Goal: Information Seeking & Learning: Learn about a topic

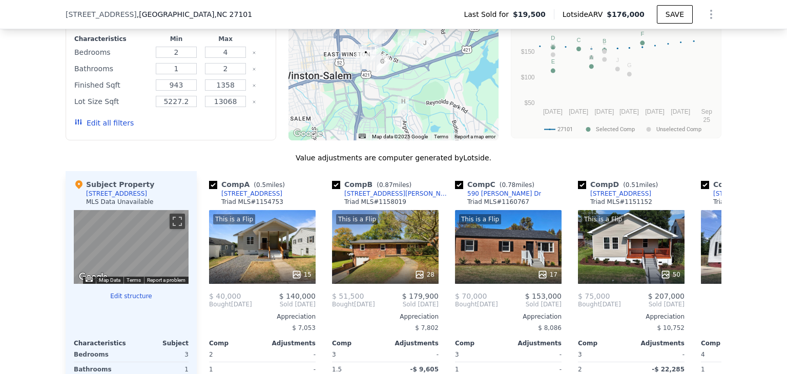
scroll to position [834, 0]
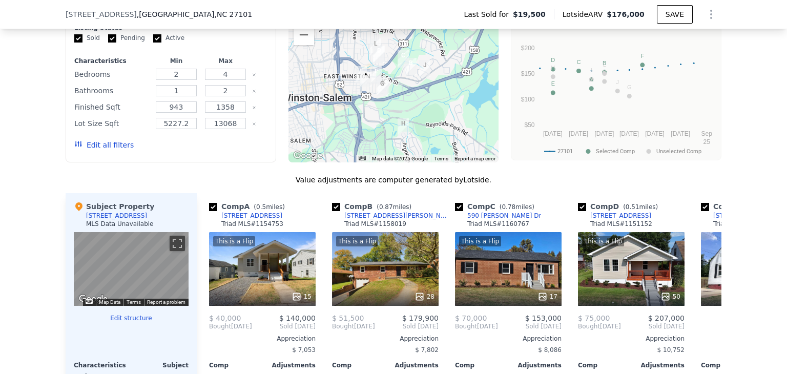
click at [253, 76] on icon "Clear" at bounding box center [254, 75] width 2 height 2
click at [235, 80] on input "number" at bounding box center [225, 74] width 40 height 11
type input "3"
click at [239, 96] on input "2" at bounding box center [225, 90] width 40 height 11
type input "1"
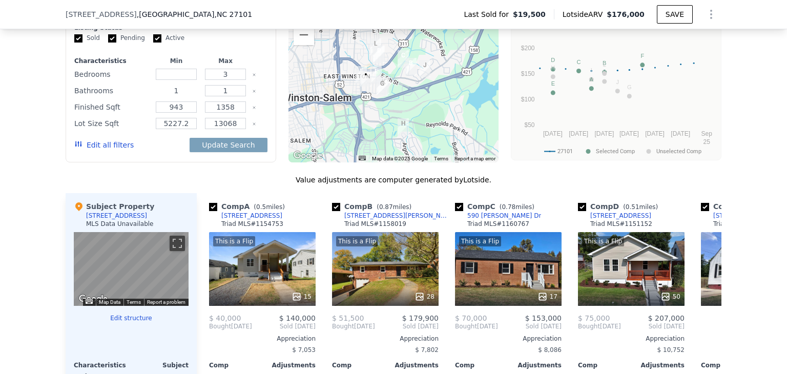
click at [184, 96] on input "1" at bounding box center [176, 90] width 40 height 11
click at [231, 96] on input "1" at bounding box center [225, 90] width 40 height 11
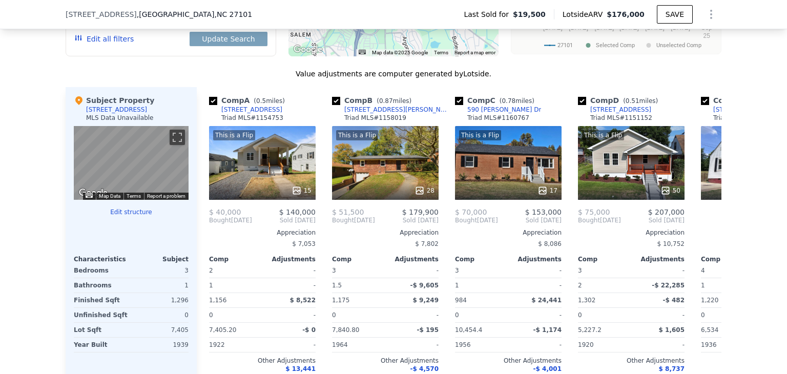
scroll to position [941, 0]
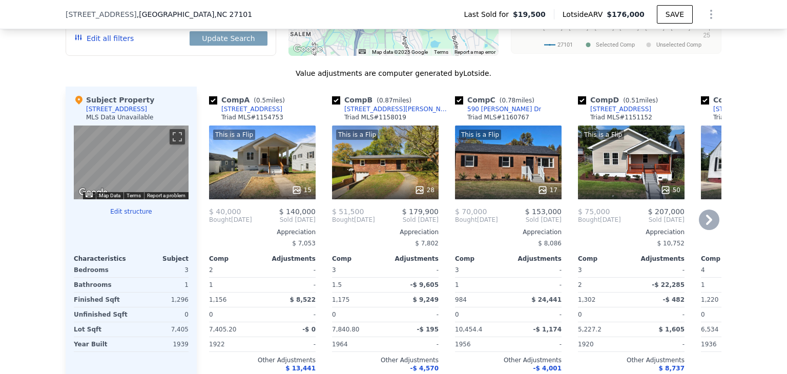
type input "2"
click at [701, 220] on icon at bounding box center [709, 220] width 20 height 20
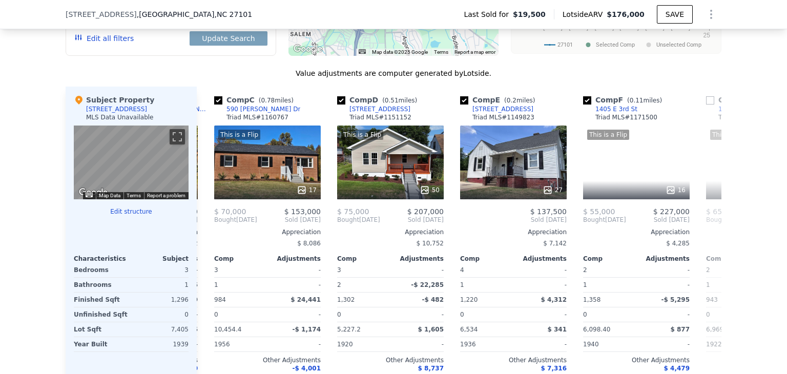
scroll to position [0, 246]
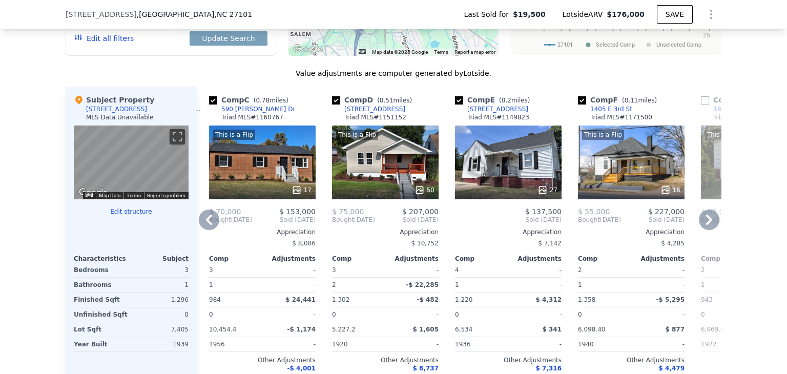
click at [701, 220] on icon at bounding box center [709, 220] width 20 height 20
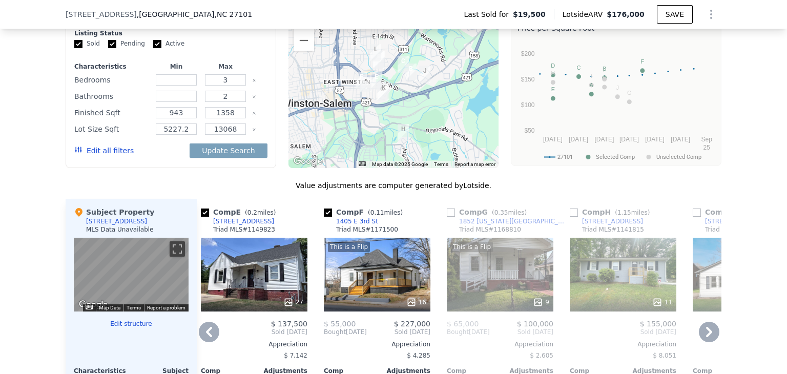
scroll to position [826, 0]
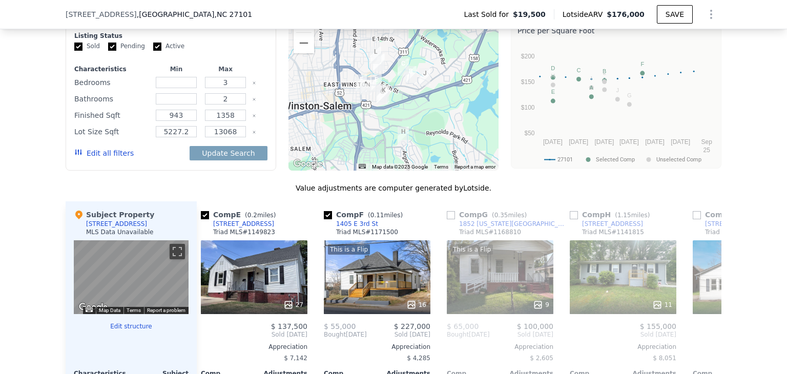
click at [113, 158] on button "Edit all filters" at bounding box center [103, 153] width 59 height 10
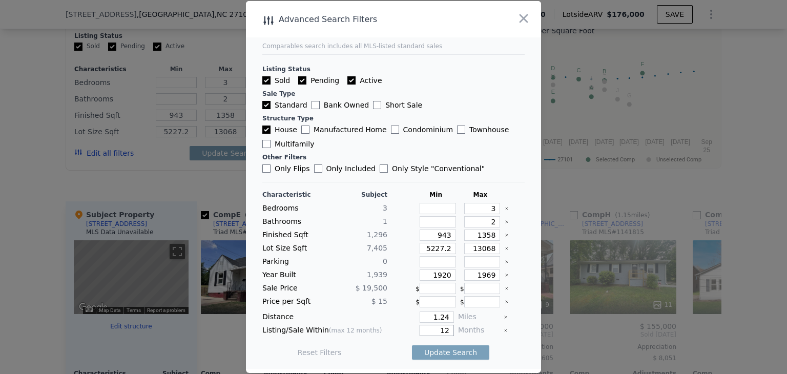
click at [446, 332] on input "12" at bounding box center [437, 330] width 34 height 11
type input "1"
type input "6"
click at [443, 351] on button "Update Search" at bounding box center [450, 352] width 77 height 14
type input "5227"
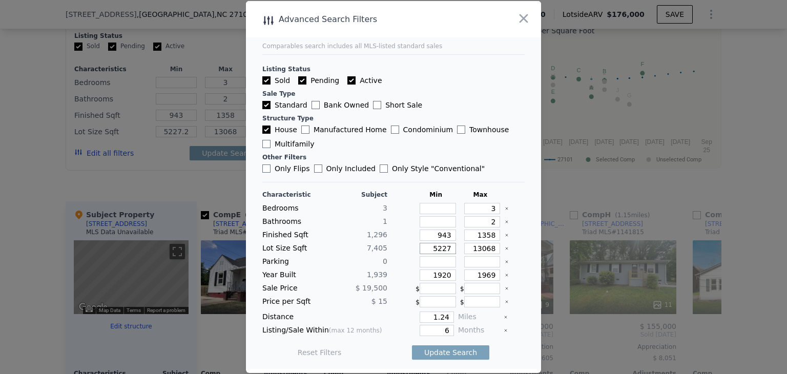
type input "5227"
type input "52"
type input "522"
type input "52"
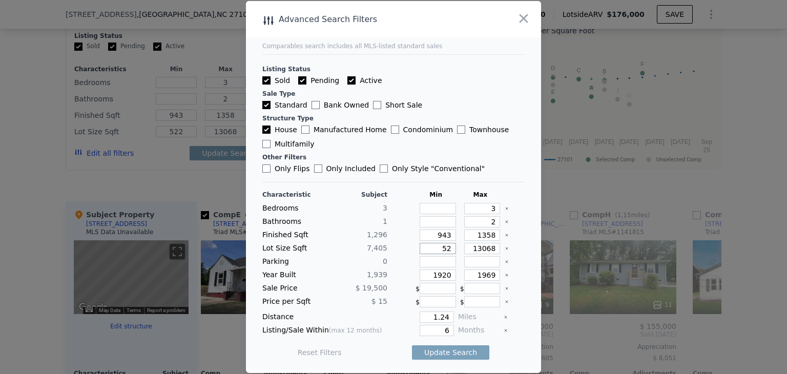
type input "5"
click at [444, 355] on button "Update Search" at bounding box center [450, 352] width 77 height 14
checkbox input "false"
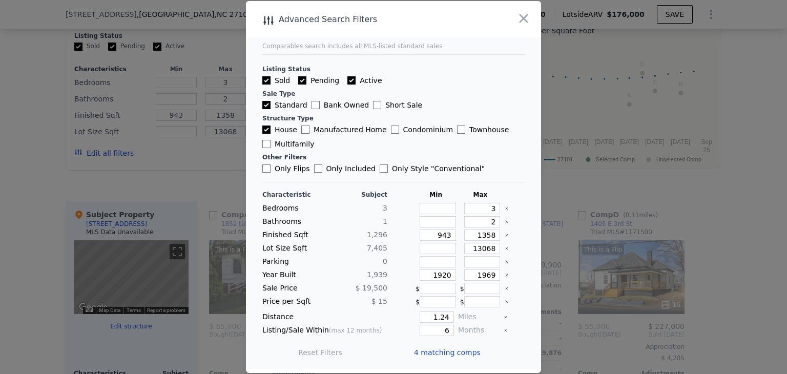
scroll to position [0, 0]
click at [525, 21] on icon "button" at bounding box center [524, 18] width 9 height 9
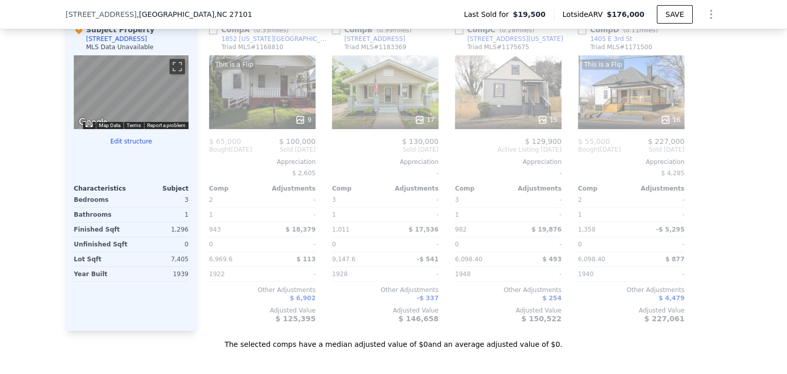
scroll to position [1012, 0]
click at [637, 103] on div "This is a Flip 16" at bounding box center [631, 91] width 107 height 74
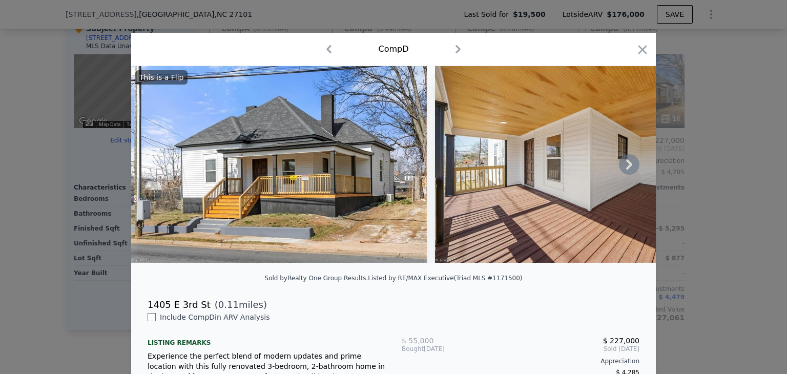
click at [627, 173] on icon at bounding box center [629, 164] width 20 height 20
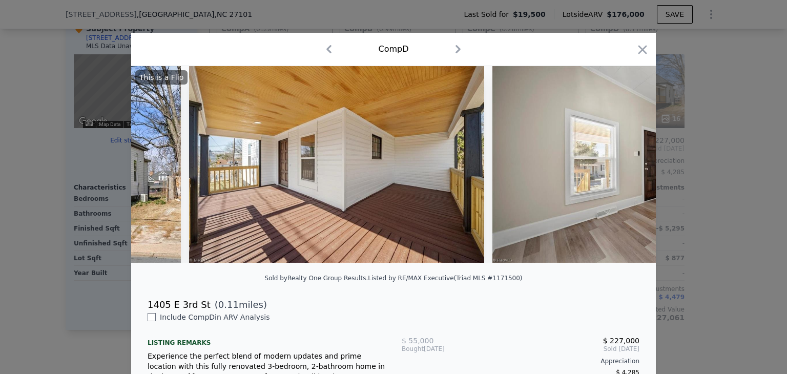
click at [627, 173] on div "This is a Flip" at bounding box center [393, 164] width 525 height 197
click at [627, 173] on icon at bounding box center [629, 164] width 20 height 20
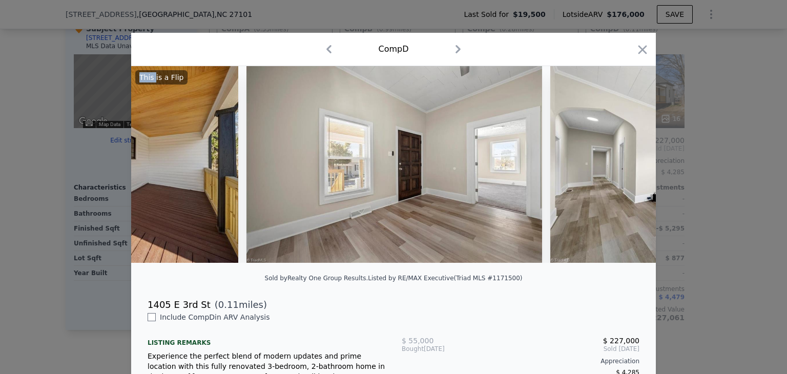
click at [627, 173] on div "This is a Flip" at bounding box center [393, 164] width 525 height 197
click at [627, 173] on icon at bounding box center [629, 164] width 20 height 20
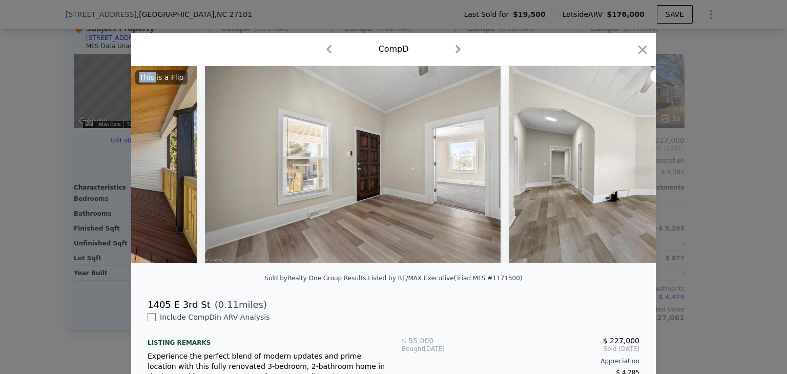
click at [627, 173] on img at bounding box center [657, 164] width 296 height 197
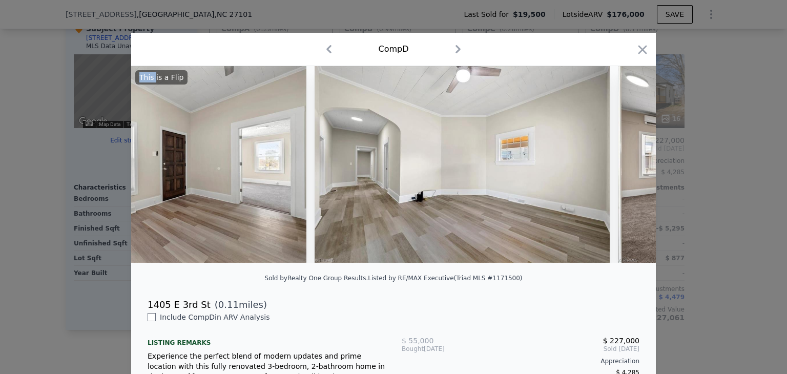
scroll to position [0, 738]
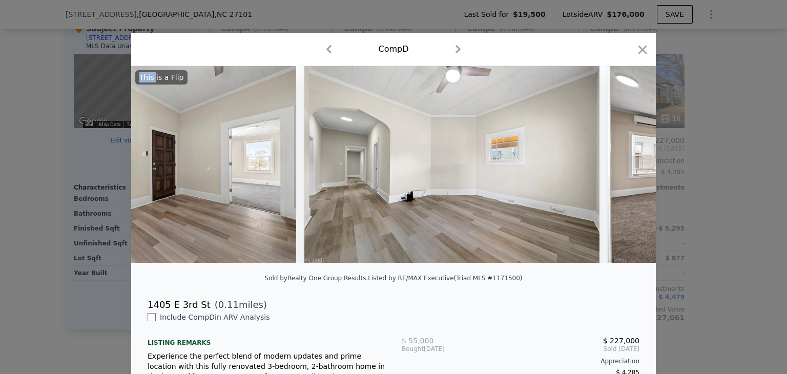
click at [627, 173] on img at bounding box center [756, 164] width 296 height 197
click at [627, 173] on icon at bounding box center [629, 164] width 20 height 20
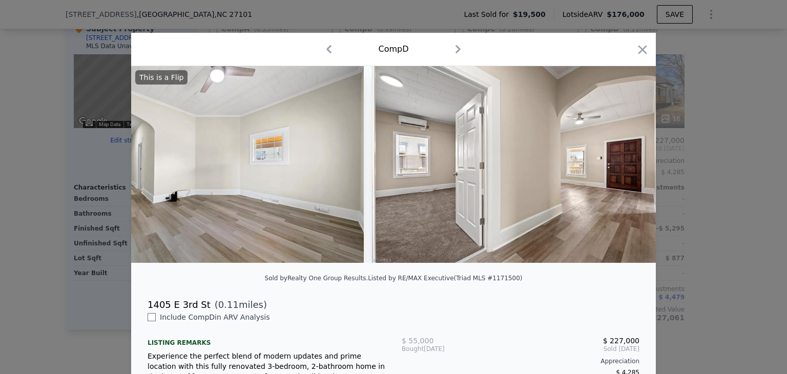
scroll to position [0, 984]
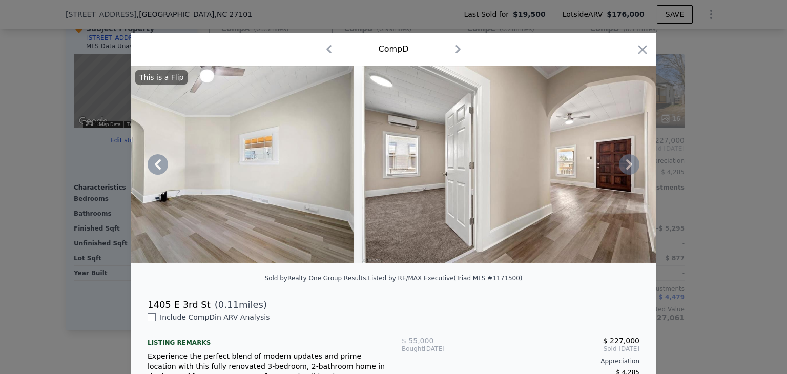
click at [627, 173] on icon at bounding box center [629, 164] width 20 height 20
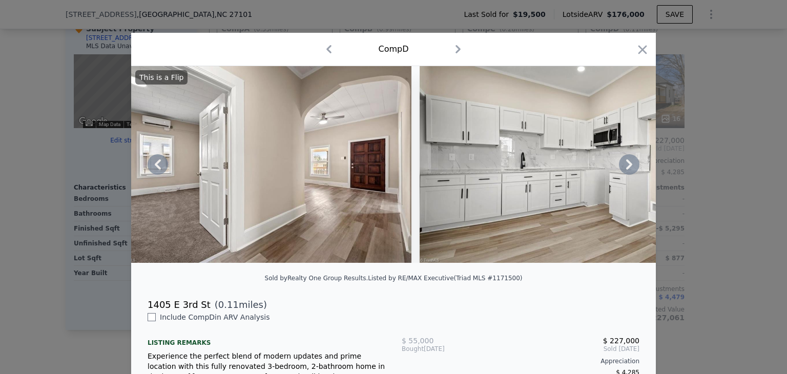
click at [627, 173] on icon at bounding box center [629, 164] width 20 height 20
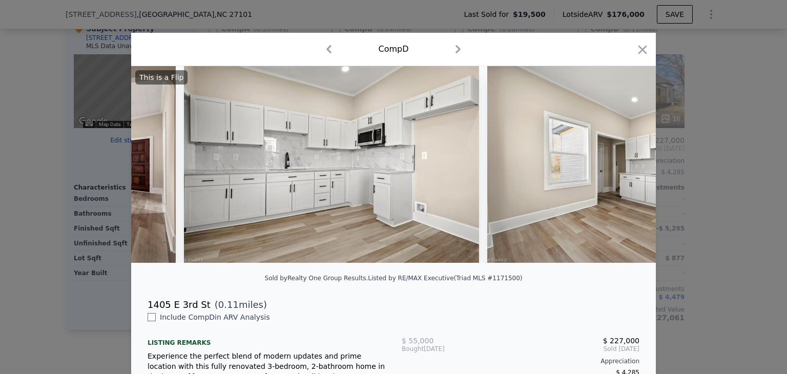
scroll to position [0, 1476]
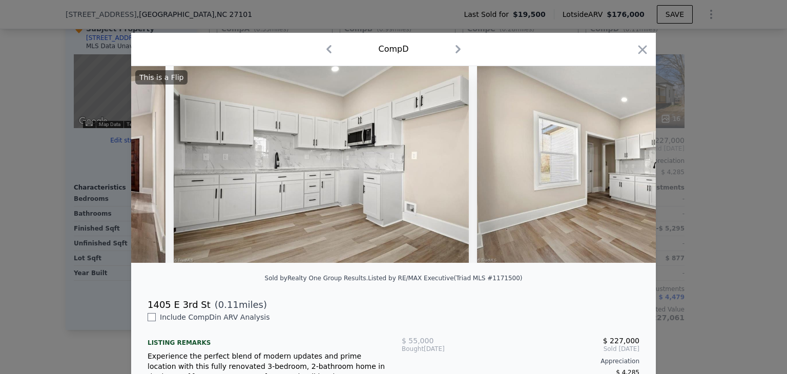
click at [627, 173] on div "This is a Flip" at bounding box center [393, 164] width 525 height 197
click at [627, 173] on icon at bounding box center [629, 164] width 20 height 20
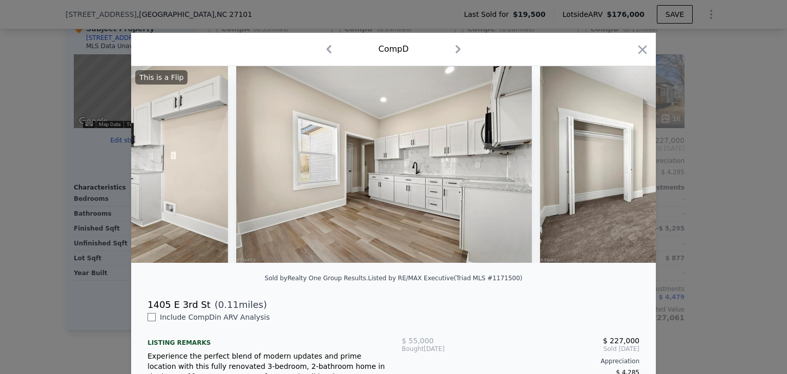
scroll to position [0, 1722]
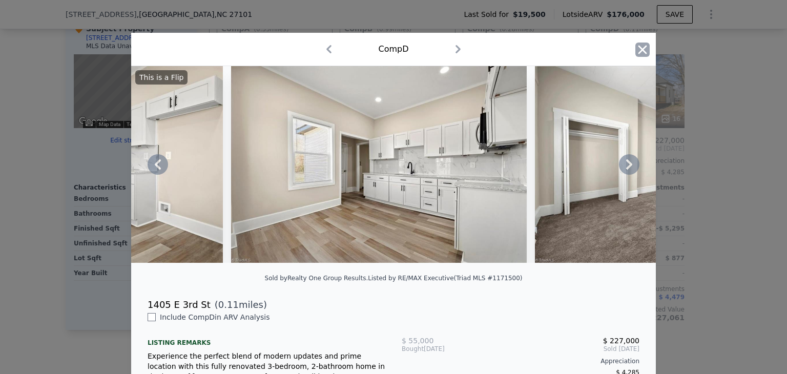
click at [639, 55] on icon "button" at bounding box center [642, 50] width 14 height 14
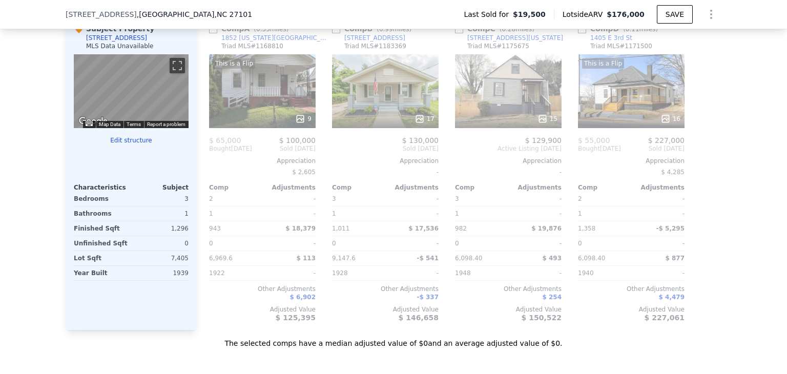
click at [596, 69] on div "This is a Flip" at bounding box center [603, 63] width 42 height 10
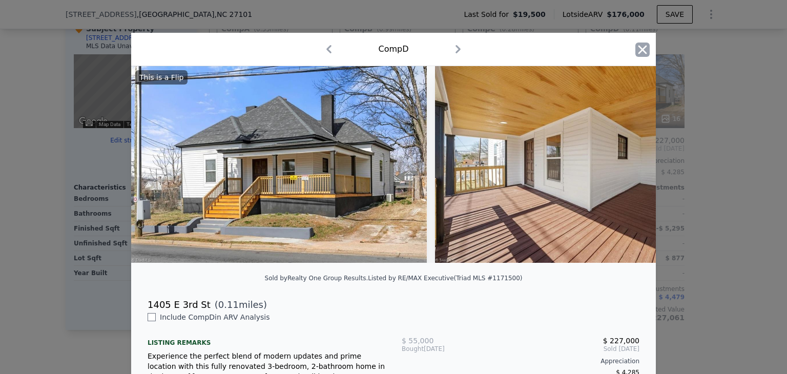
click at [635, 53] on icon "button" at bounding box center [642, 50] width 14 height 14
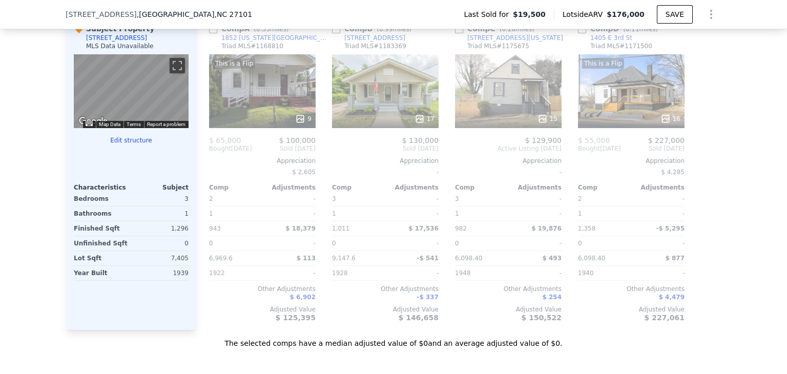
click at [578, 33] on input "checkbox" at bounding box center [582, 29] width 8 height 8
checkbox input "true"
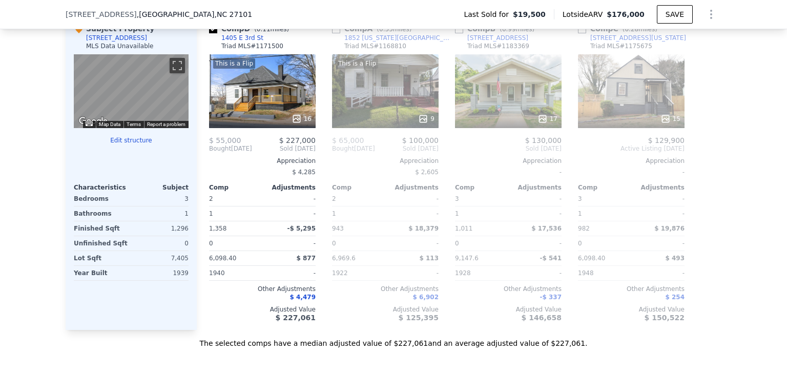
click at [391, 115] on div "This is a Flip 9" at bounding box center [385, 91] width 107 height 74
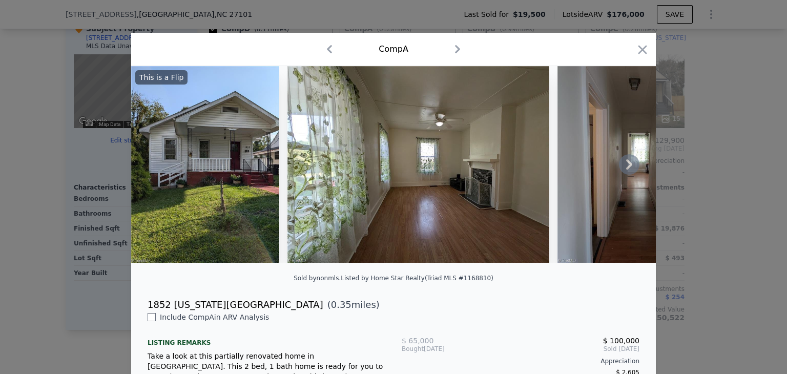
click at [628, 167] on icon at bounding box center [629, 164] width 20 height 20
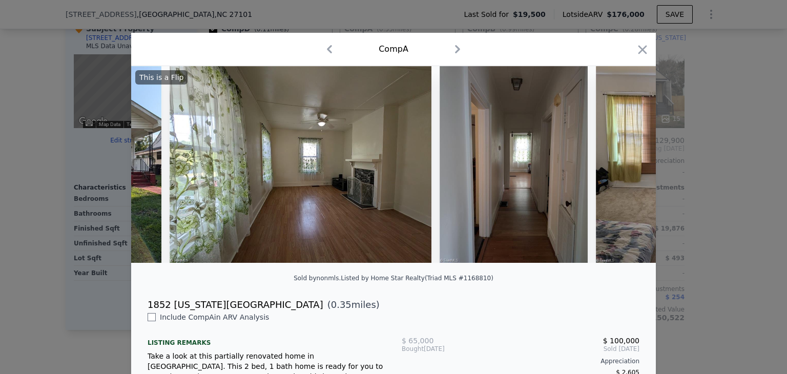
scroll to position [0, 246]
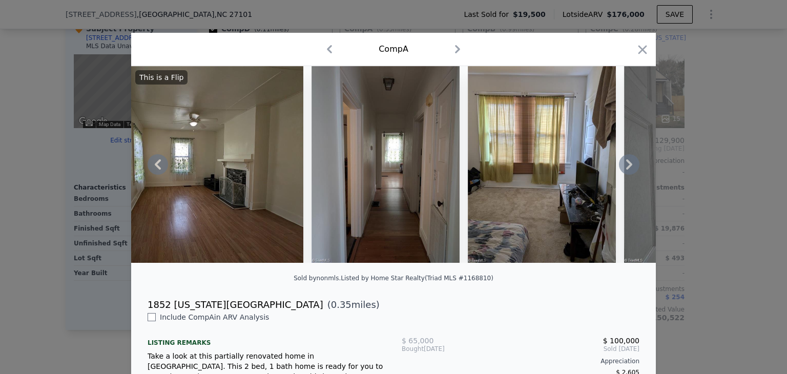
click at [628, 167] on icon at bounding box center [629, 164] width 20 height 20
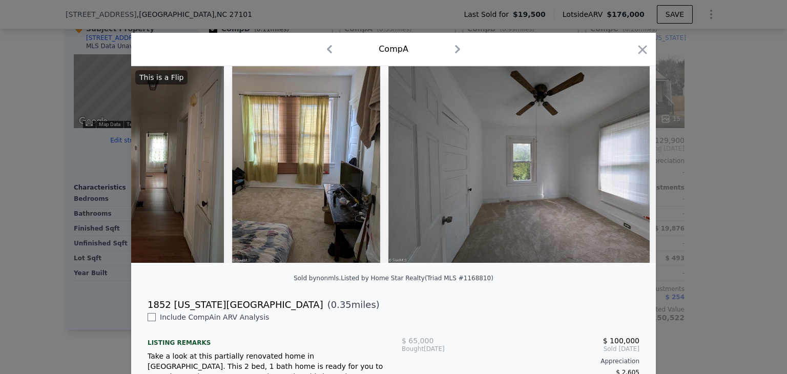
scroll to position [0, 492]
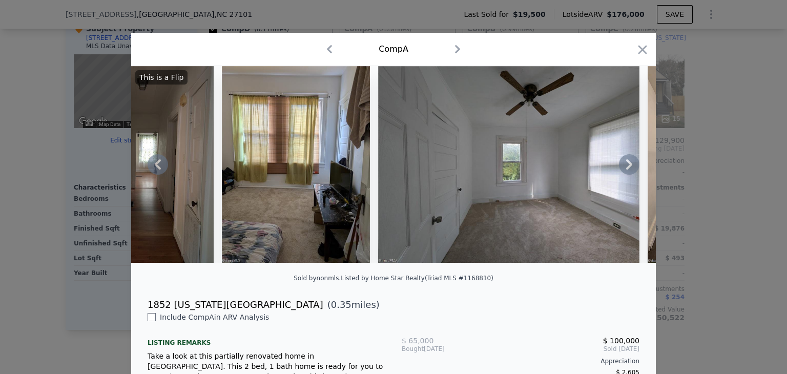
click at [628, 167] on icon at bounding box center [629, 164] width 20 height 20
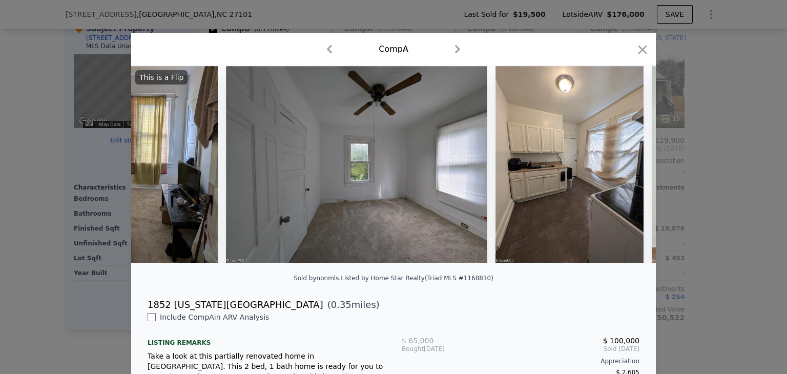
scroll to position [0, 738]
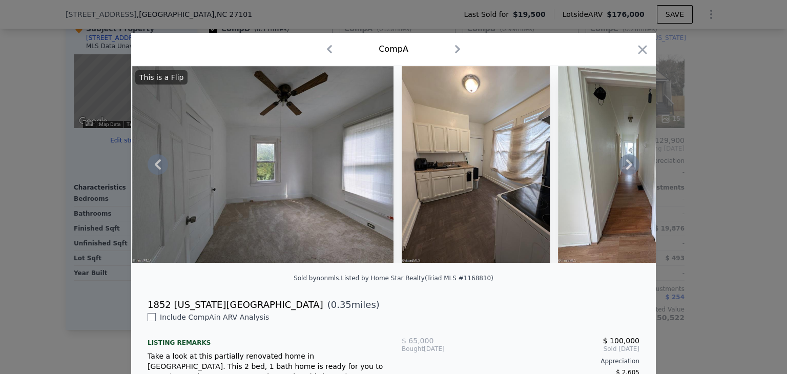
click at [628, 167] on icon at bounding box center [629, 164] width 20 height 20
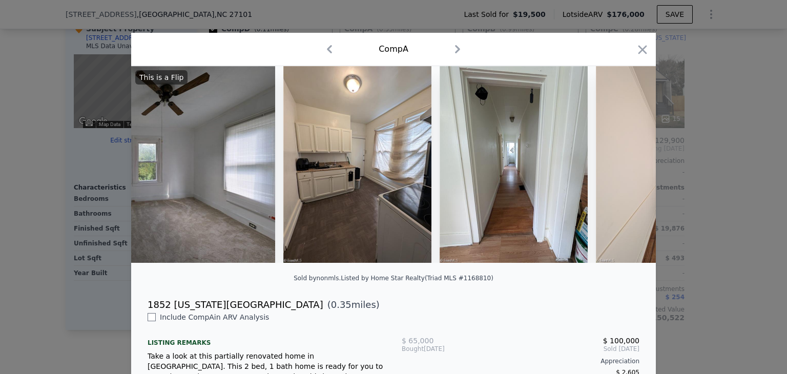
scroll to position [0, 984]
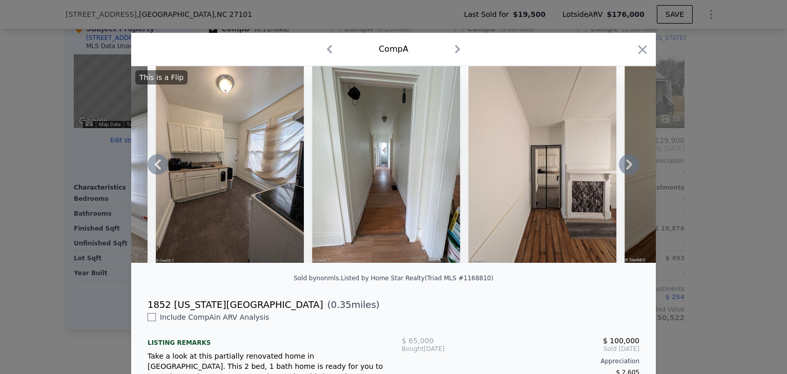
click at [628, 167] on icon at bounding box center [629, 164] width 20 height 20
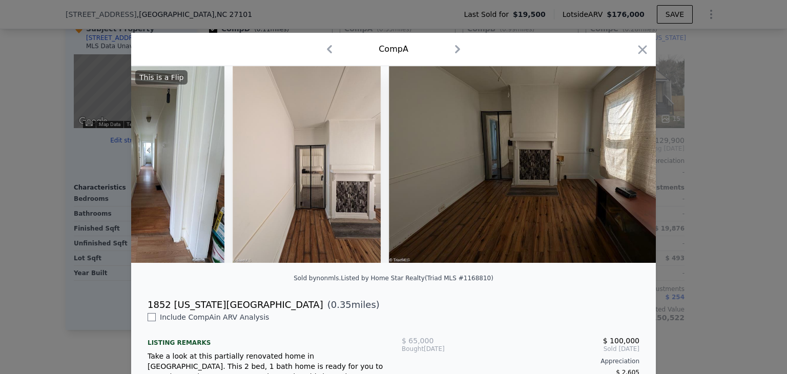
scroll to position [0, 1230]
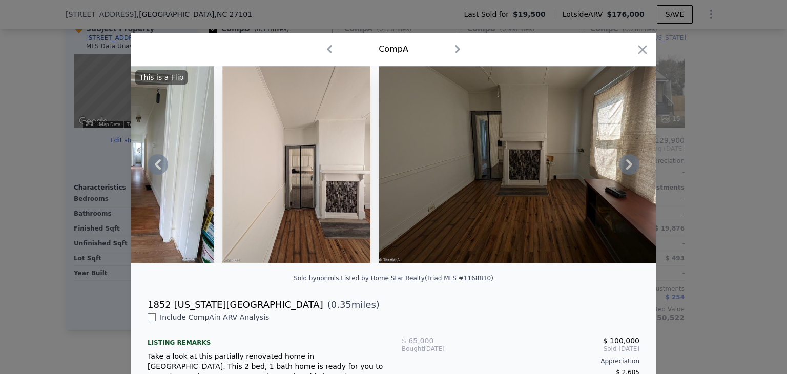
click at [628, 167] on icon at bounding box center [629, 164] width 20 height 20
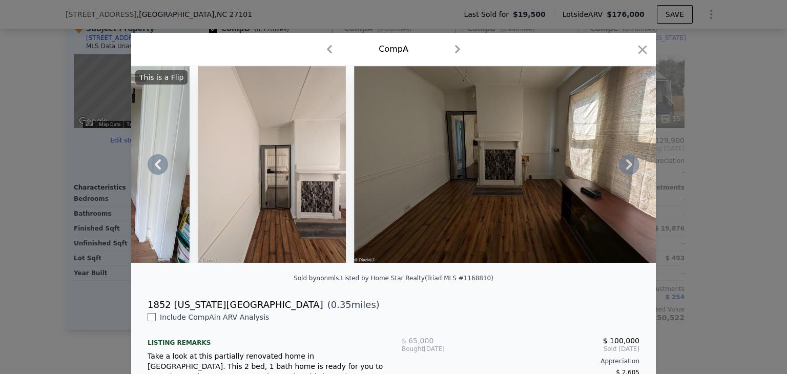
click at [628, 167] on icon at bounding box center [629, 164] width 20 height 20
click at [639, 50] on icon "button" at bounding box center [642, 49] width 9 height 9
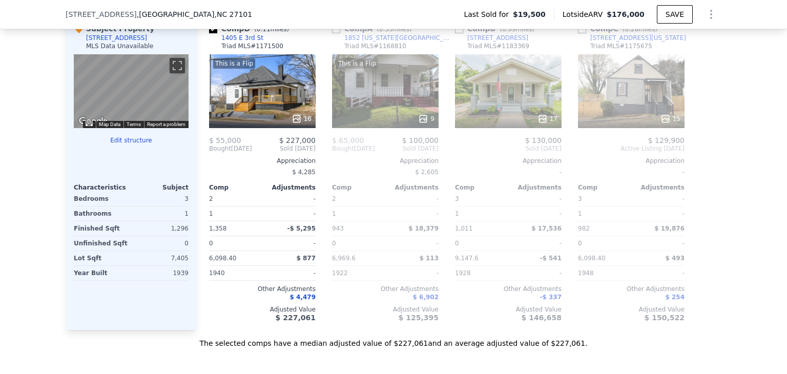
click at [523, 101] on div "17" at bounding box center [508, 91] width 107 height 74
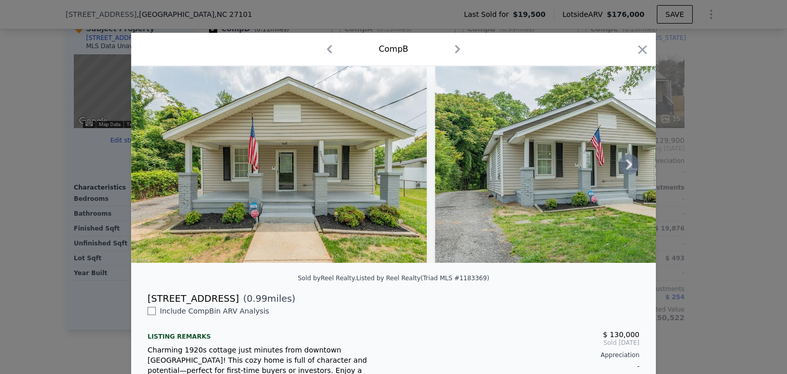
click at [627, 168] on icon at bounding box center [629, 164] width 6 height 10
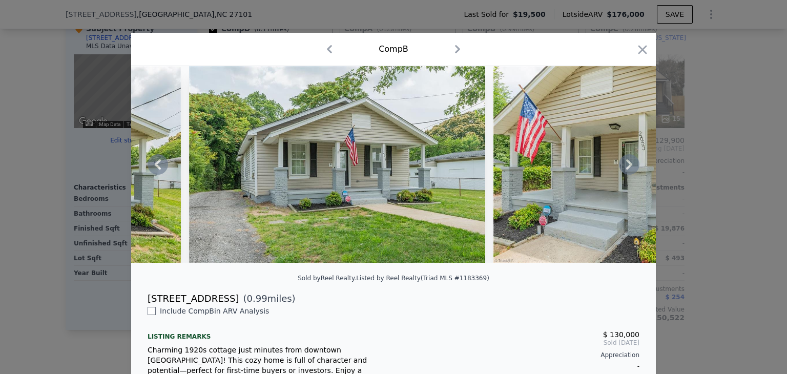
click at [627, 168] on icon at bounding box center [629, 164] width 6 height 10
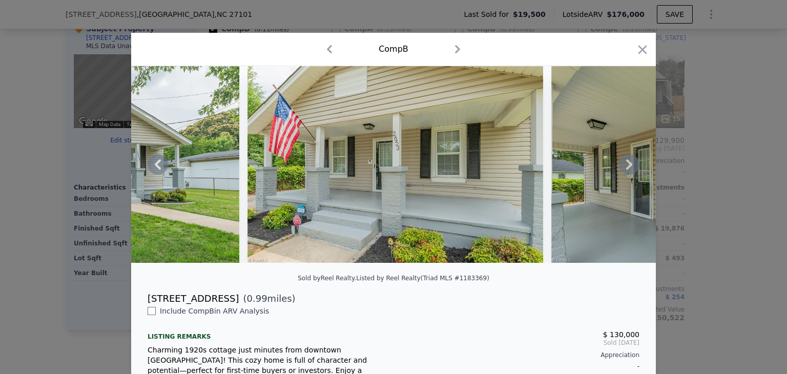
click at [627, 168] on icon at bounding box center [629, 164] width 6 height 10
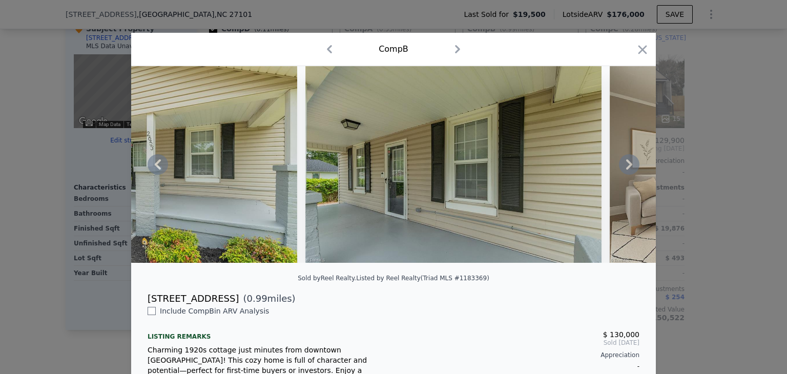
click at [627, 168] on icon at bounding box center [629, 164] width 6 height 10
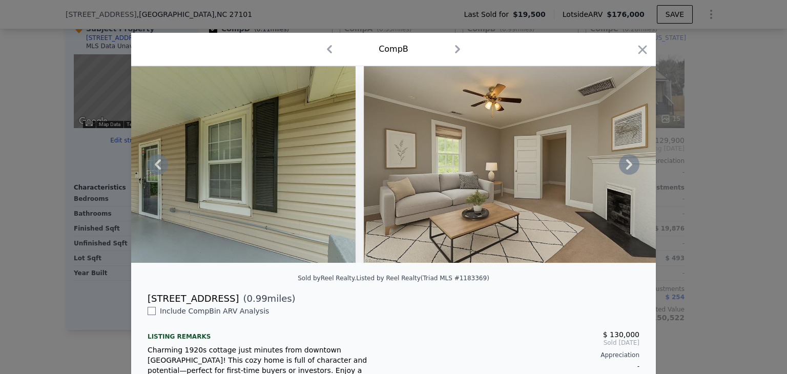
click at [627, 168] on icon at bounding box center [629, 164] width 6 height 10
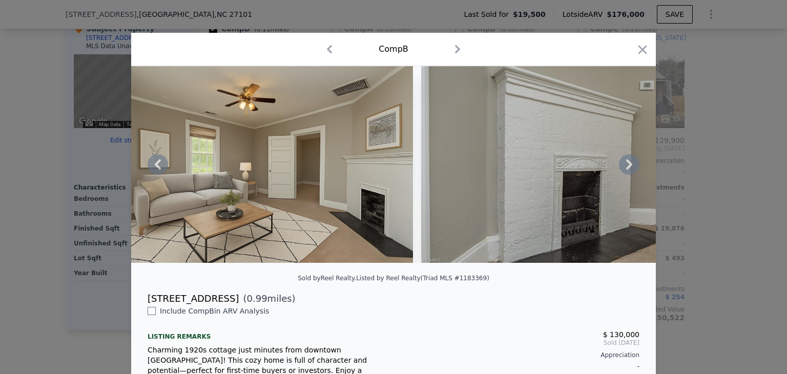
click at [627, 168] on icon at bounding box center [629, 164] width 6 height 10
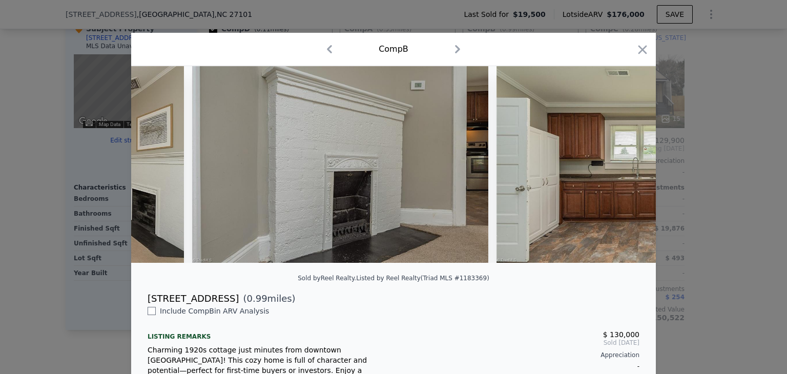
scroll to position [0, 1476]
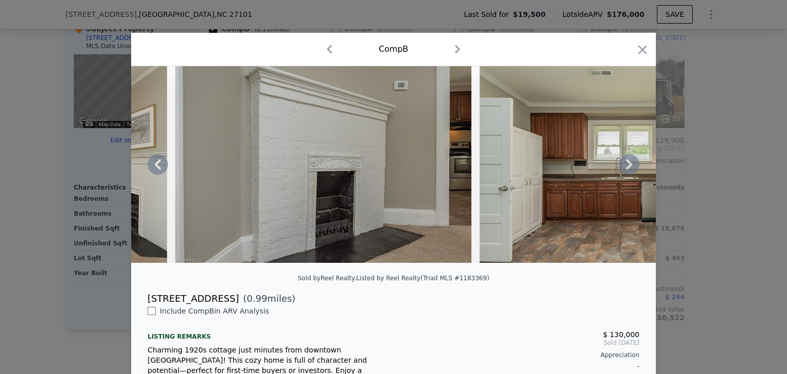
click at [627, 168] on icon at bounding box center [629, 164] width 6 height 10
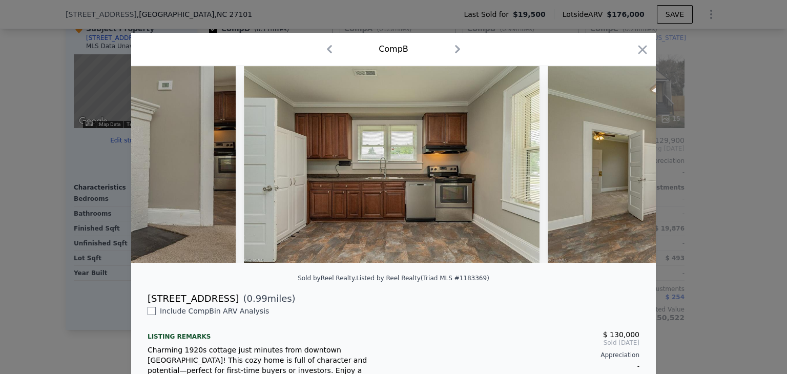
scroll to position [0, 1722]
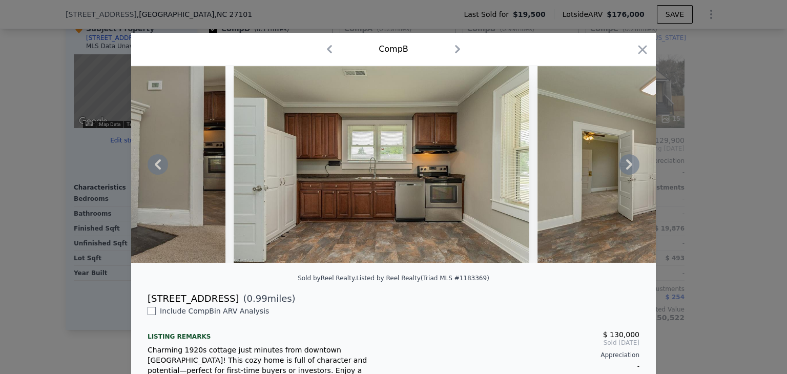
click at [626, 166] on icon at bounding box center [629, 164] width 6 height 10
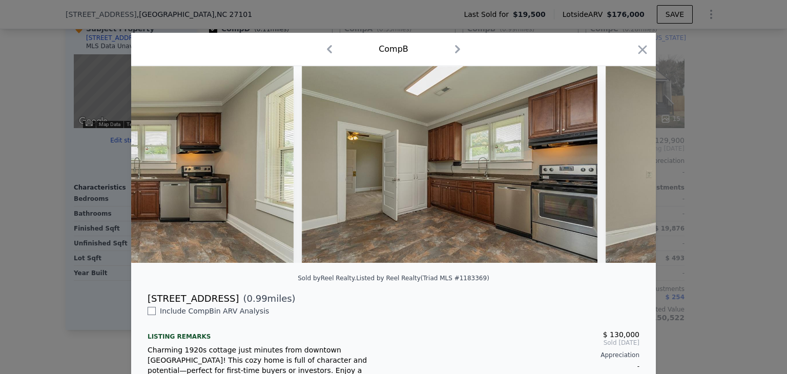
scroll to position [0, 1968]
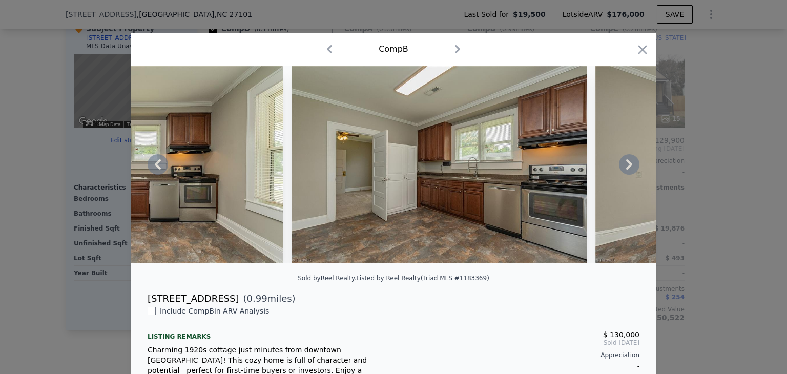
click at [626, 164] on icon at bounding box center [629, 164] width 20 height 20
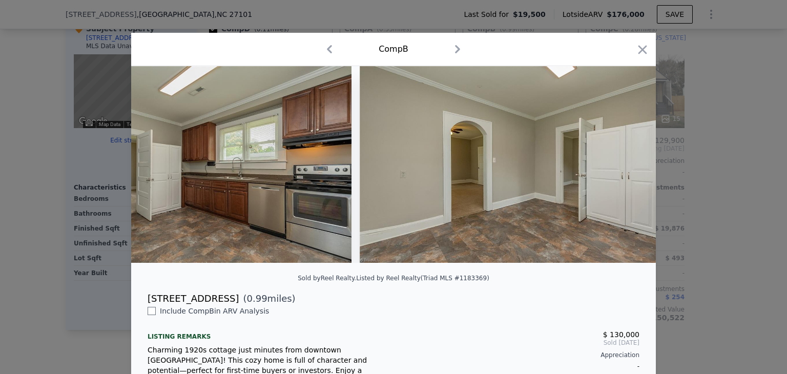
scroll to position [0, 2214]
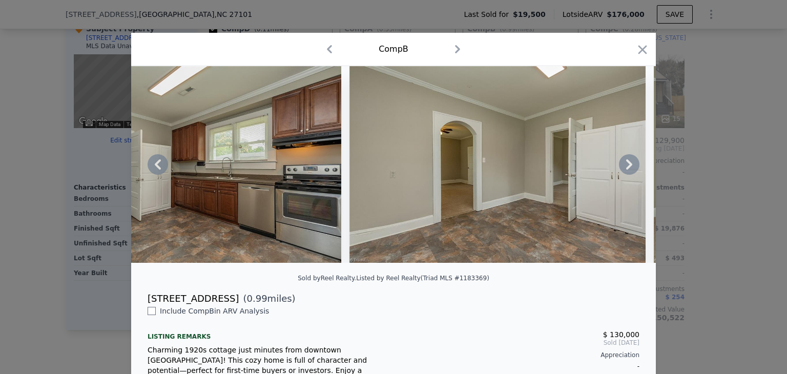
click at [626, 164] on icon at bounding box center [629, 164] width 20 height 20
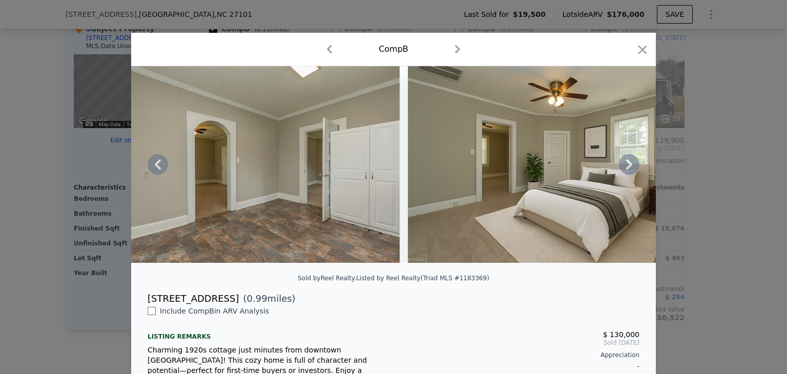
click at [626, 164] on icon at bounding box center [629, 164] width 20 height 20
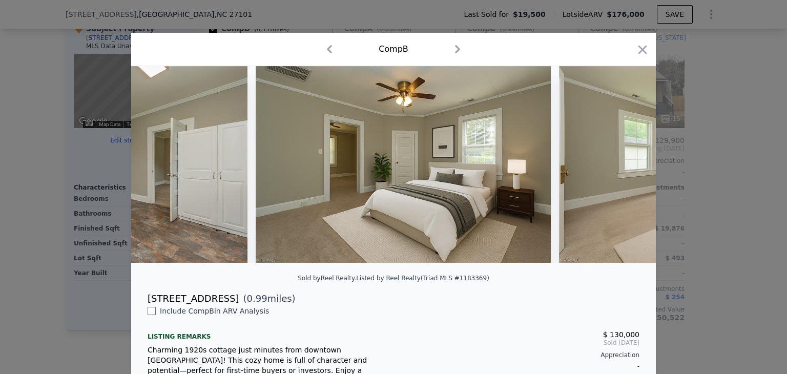
scroll to position [0, 2705]
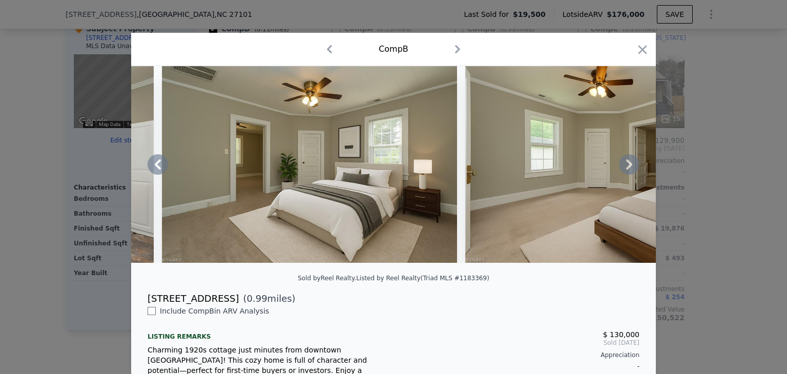
click at [626, 164] on icon at bounding box center [629, 164] width 20 height 20
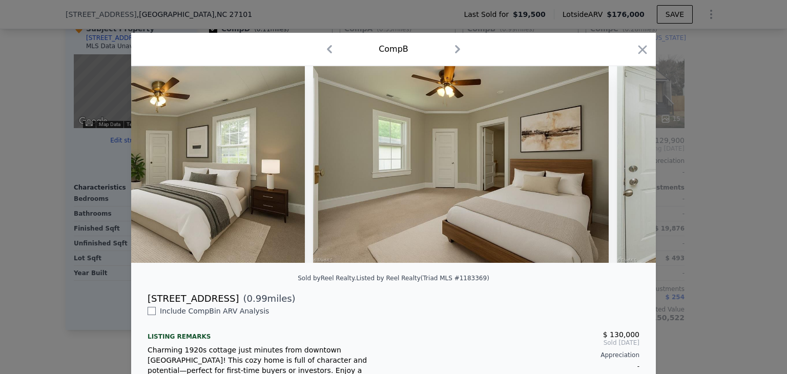
scroll to position [0, 2951]
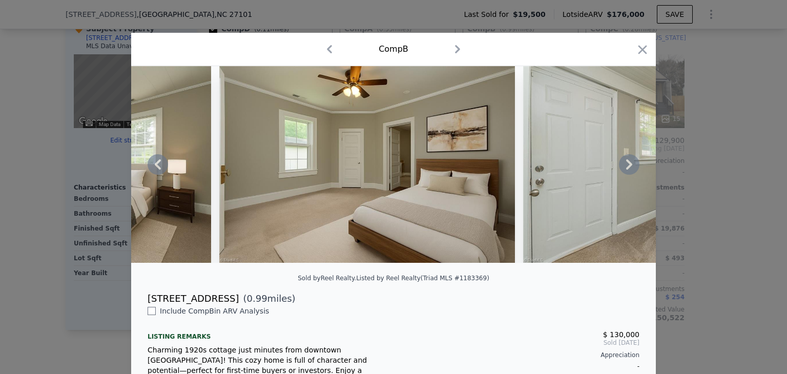
click at [626, 164] on icon at bounding box center [629, 164] width 20 height 20
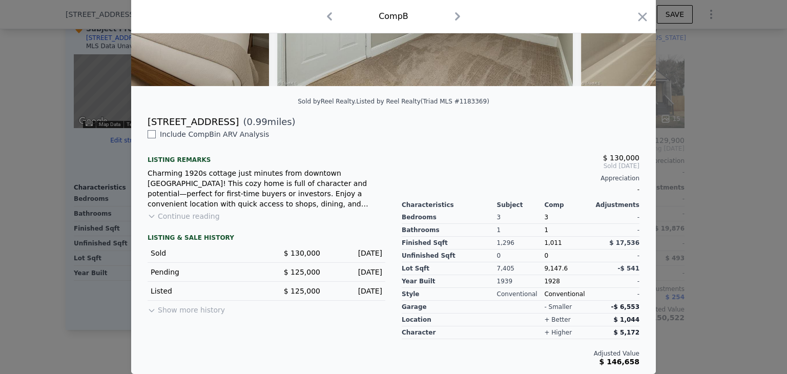
scroll to position [183, 0]
click at [639, 24] on icon "button" at bounding box center [642, 17] width 14 height 14
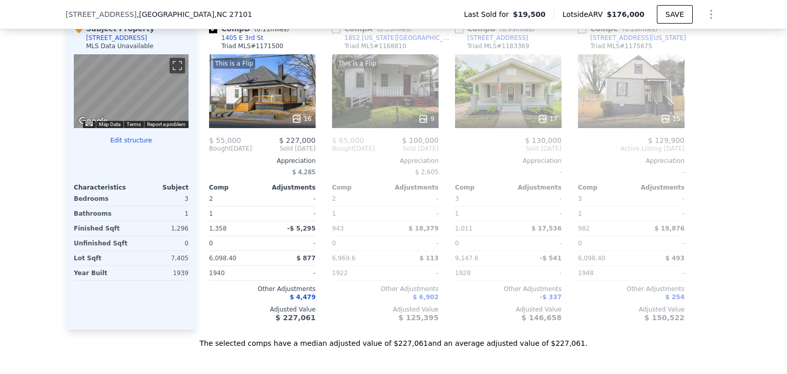
click at [456, 42] on link "[STREET_ADDRESS]" at bounding box center [491, 38] width 73 height 8
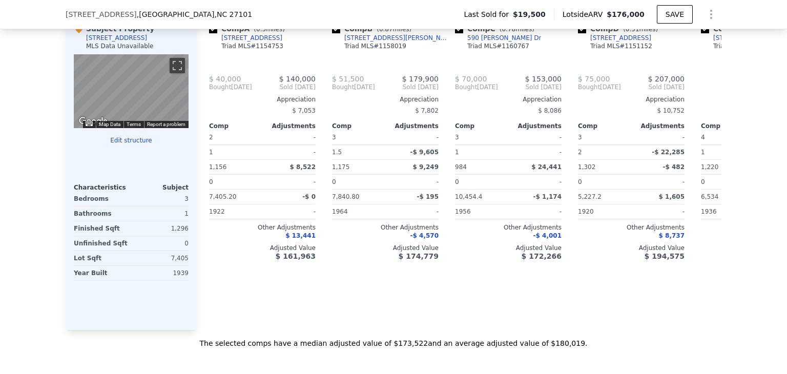
type input "2"
type input "4"
type input "1"
type input "5227.2"
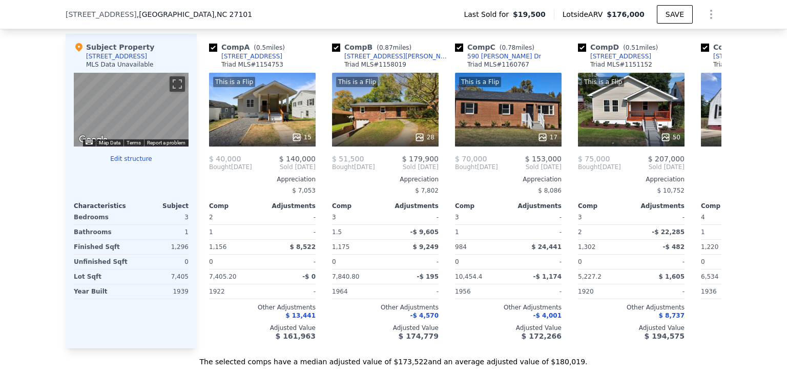
scroll to position [990, 0]
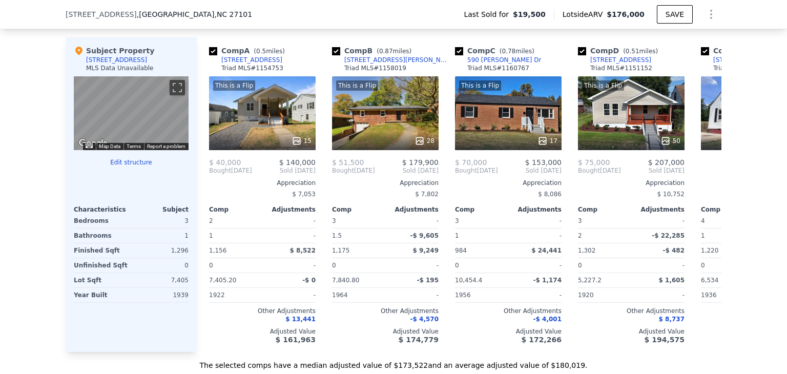
click at [457, 55] on input "checkbox" at bounding box center [459, 51] width 8 height 8
checkbox input "false"
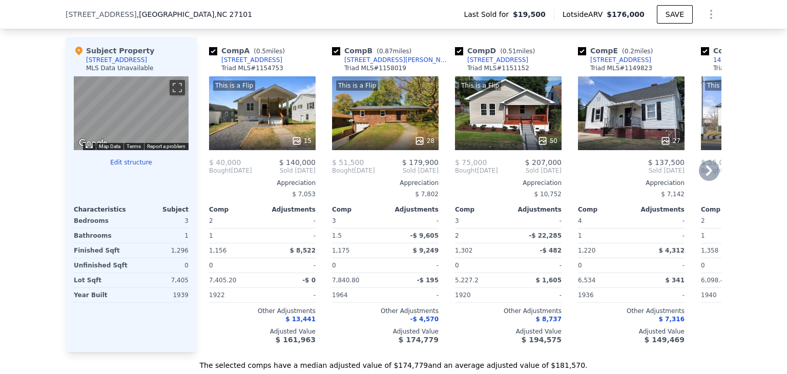
click at [457, 55] on input "checkbox" at bounding box center [459, 51] width 8 height 8
checkbox input "false"
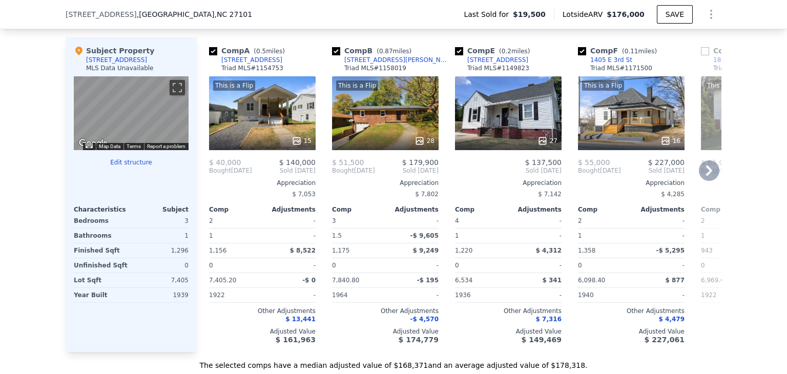
click at [209, 55] on input "checkbox" at bounding box center [213, 51] width 8 height 8
checkbox input "false"
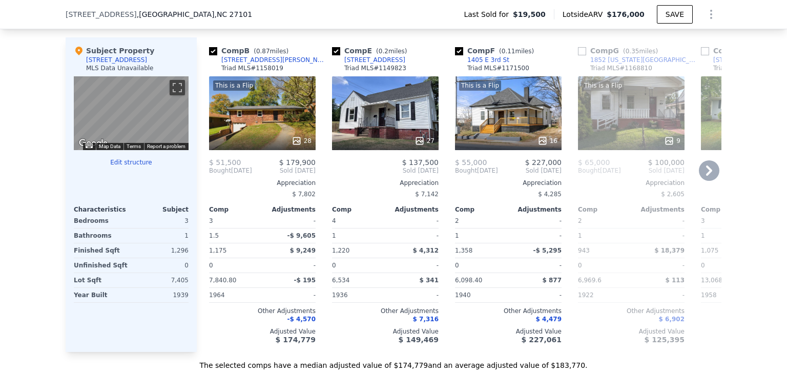
click at [334, 55] on input "checkbox" at bounding box center [336, 51] width 8 height 8
checkbox input "false"
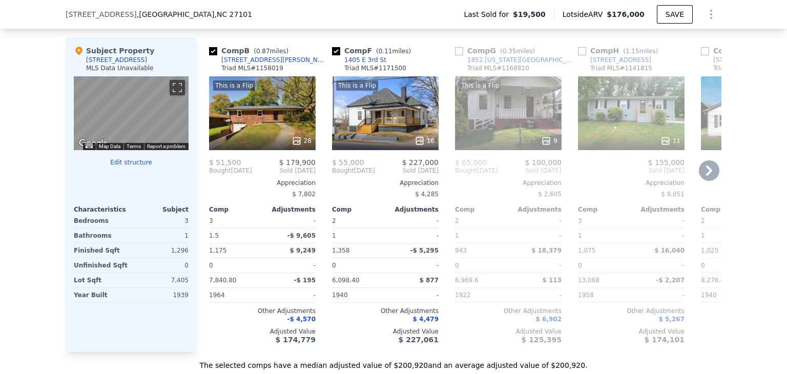
click at [706, 176] on icon at bounding box center [709, 171] width 6 height 10
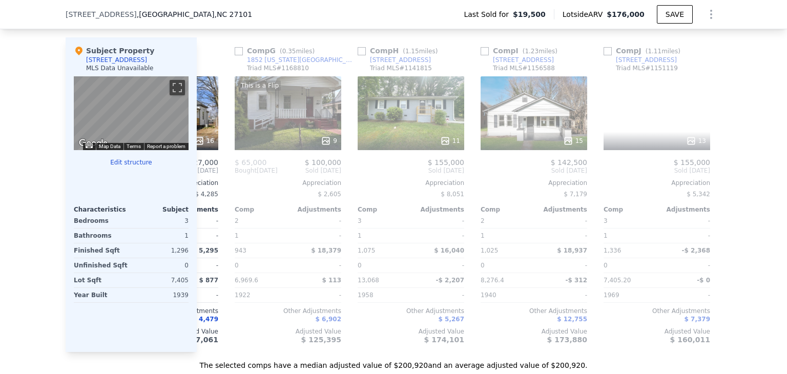
scroll to position [0, 246]
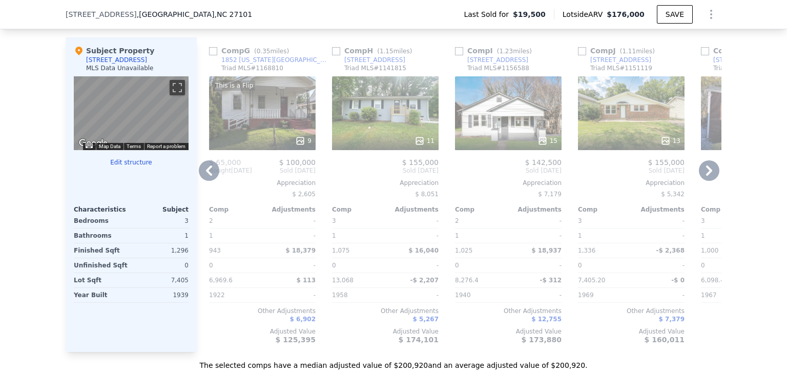
click at [706, 176] on icon at bounding box center [709, 171] width 6 height 10
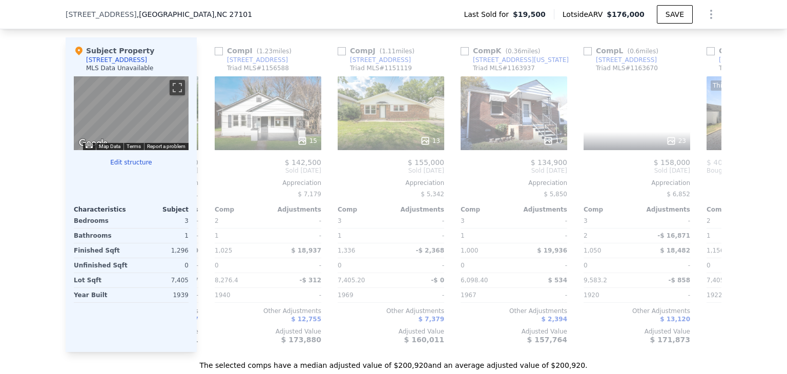
scroll to position [0, 492]
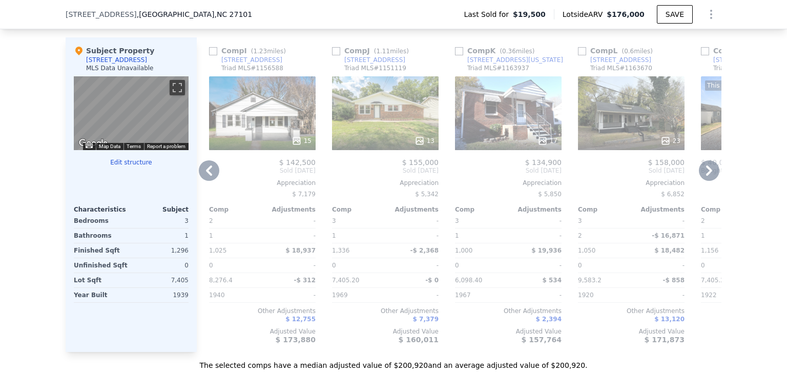
click at [706, 176] on icon at bounding box center [709, 171] width 6 height 10
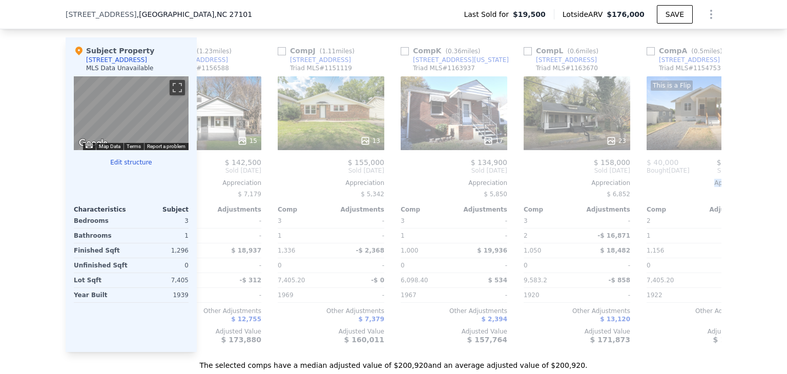
click at [703, 182] on div "Comp B ( 0.87 miles) 713 Rankin St Triad MLS # 1158019 This is a Flip 28 $ 51,5…" at bounding box center [459, 194] width 525 height 315
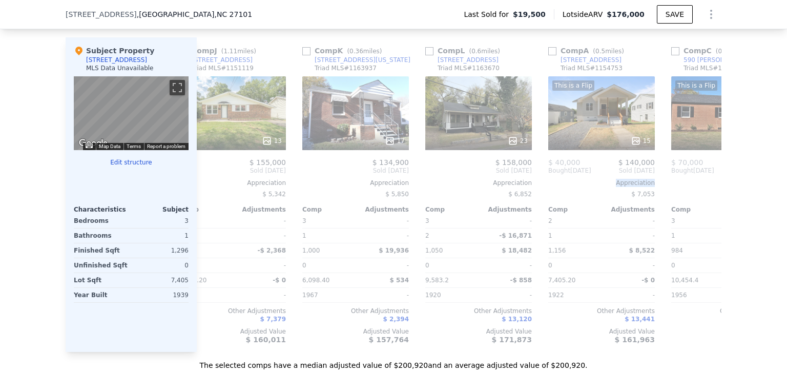
scroll to position [0, 738]
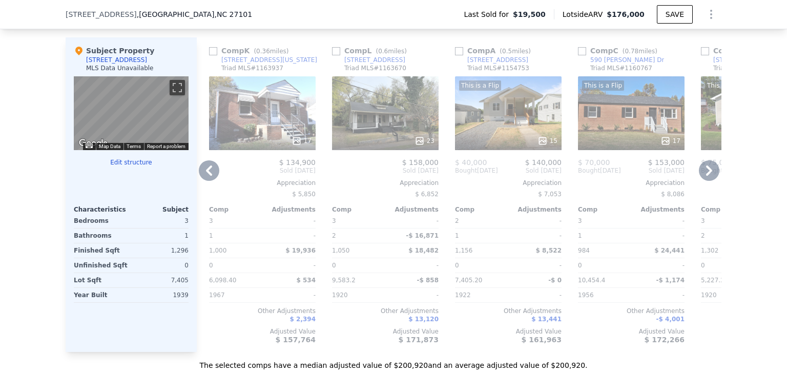
click at [706, 176] on icon at bounding box center [709, 171] width 6 height 10
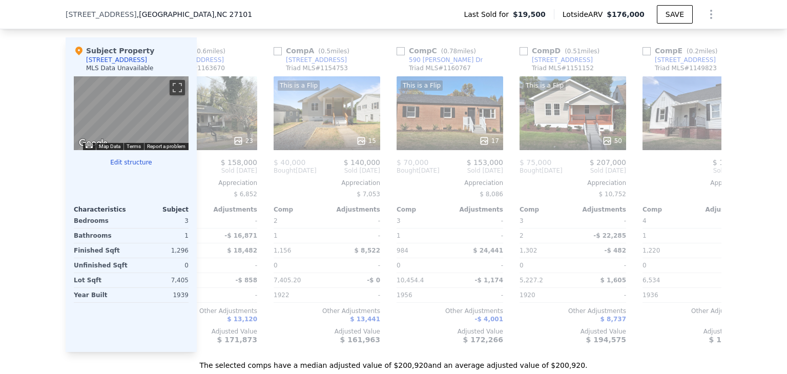
scroll to position [0, 976]
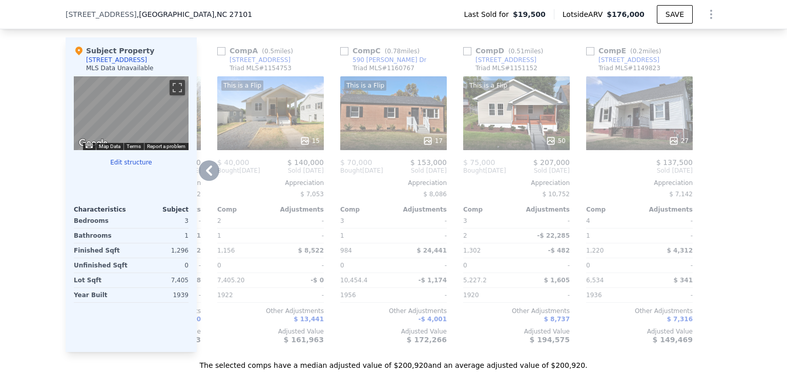
click at [705, 182] on div at bounding box center [713, 194] width 16 height 315
click at [206, 176] on icon at bounding box center [209, 170] width 20 height 20
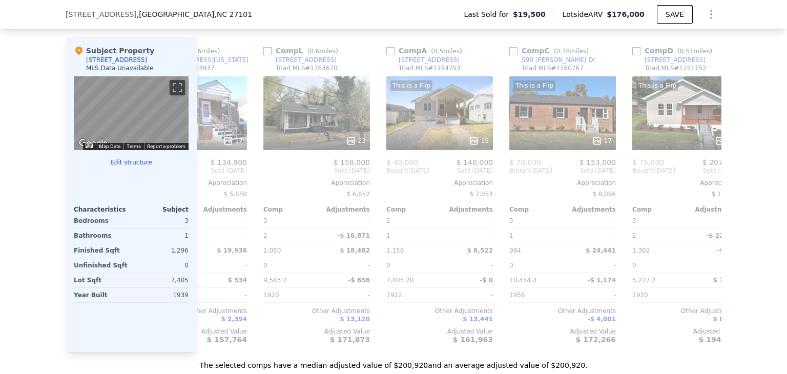
scroll to position [0, 730]
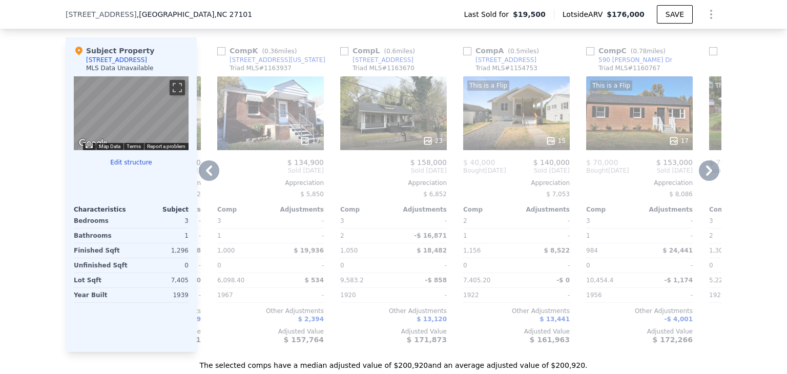
click at [516, 114] on div "This is a Flip 15" at bounding box center [516, 113] width 107 height 74
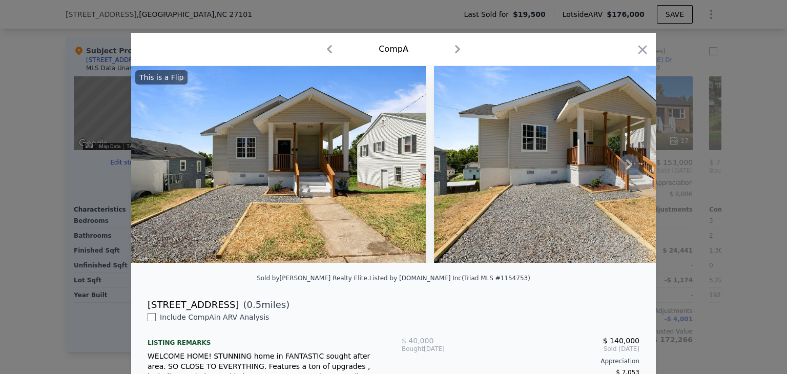
click at [626, 170] on icon at bounding box center [629, 164] width 6 height 10
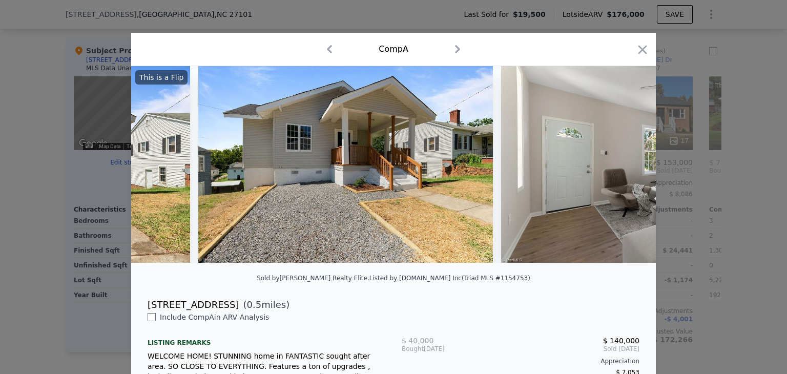
scroll to position [0, 246]
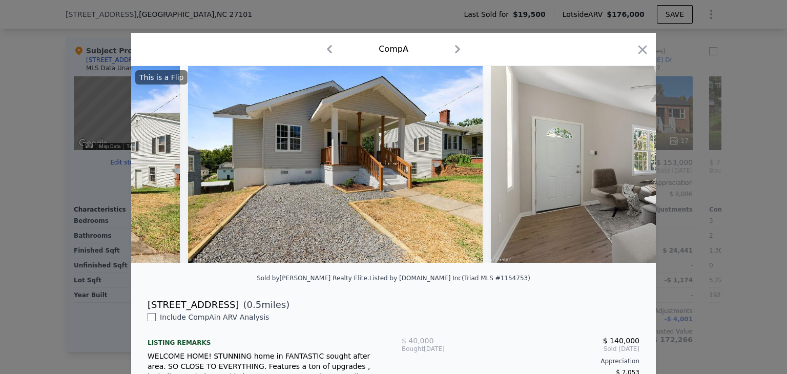
click at [623, 173] on div "This is a Flip" at bounding box center [393, 164] width 525 height 197
click at [626, 170] on icon at bounding box center [629, 164] width 6 height 10
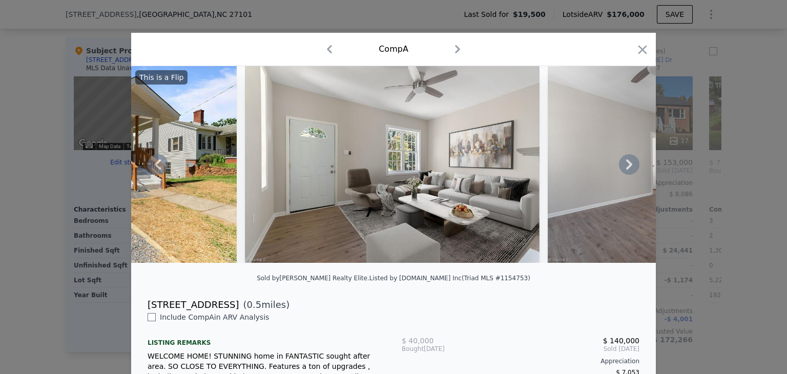
click at [626, 170] on icon at bounding box center [629, 164] width 6 height 10
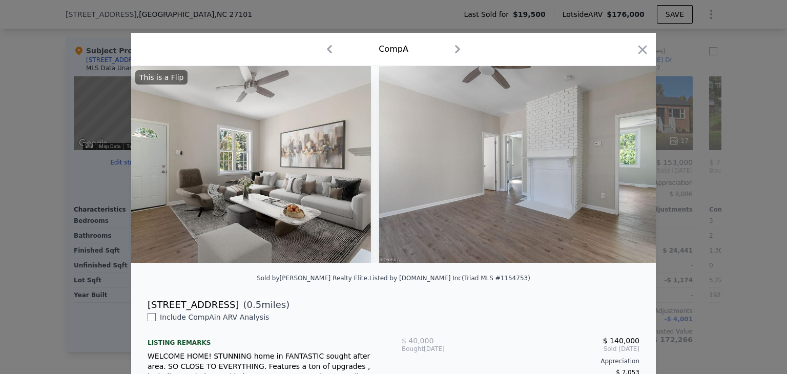
scroll to position [0, 738]
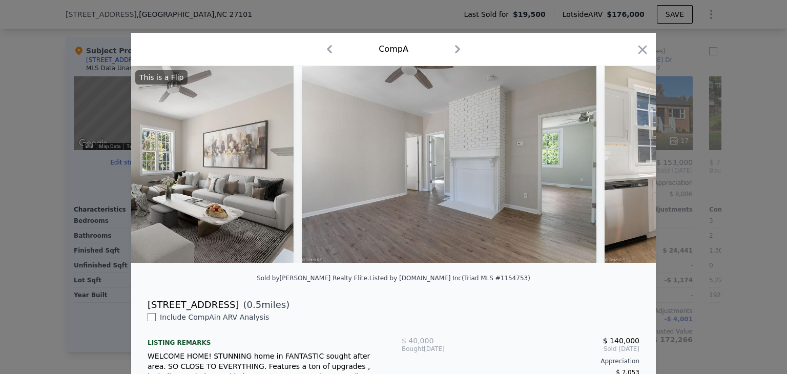
click at [623, 173] on div "This is a Flip" at bounding box center [393, 164] width 525 height 197
click at [626, 170] on icon at bounding box center [629, 164] width 6 height 10
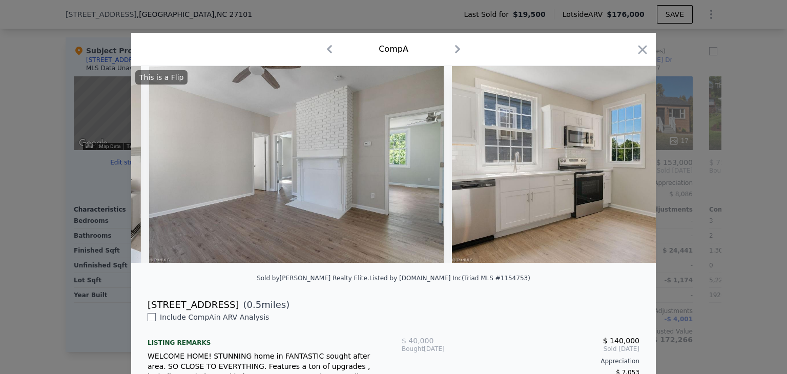
scroll to position [0, 984]
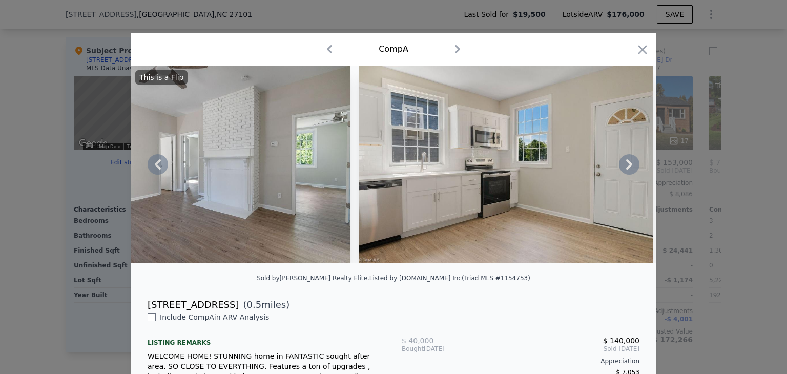
click at [623, 173] on div "This is a Flip" at bounding box center [393, 164] width 525 height 197
click at [626, 170] on icon at bounding box center [629, 164] width 6 height 10
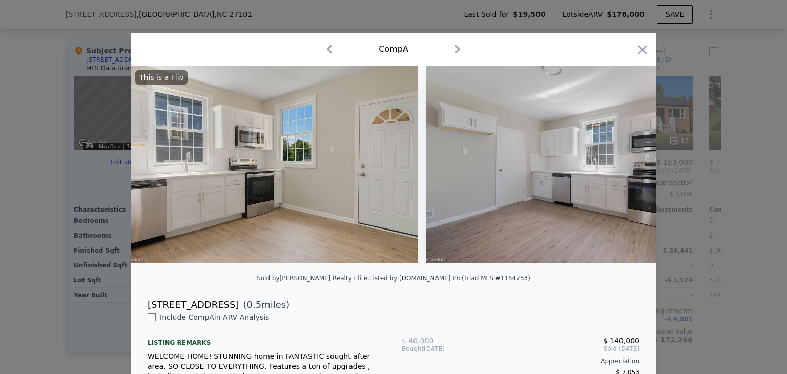
scroll to position [0, 1230]
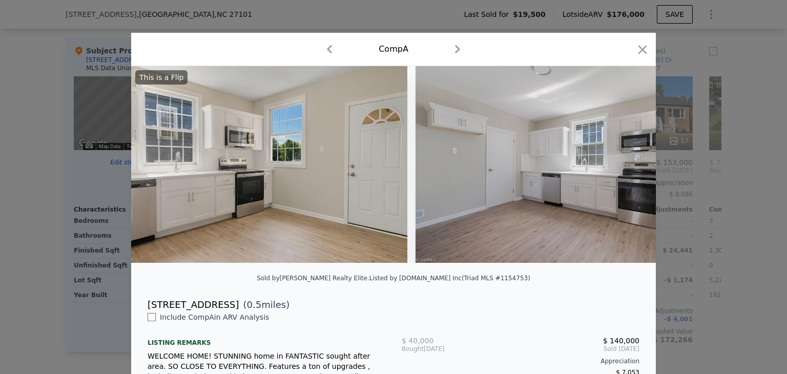
click at [623, 173] on div "This is a Flip" at bounding box center [393, 164] width 525 height 197
click at [626, 170] on icon at bounding box center [629, 164] width 6 height 10
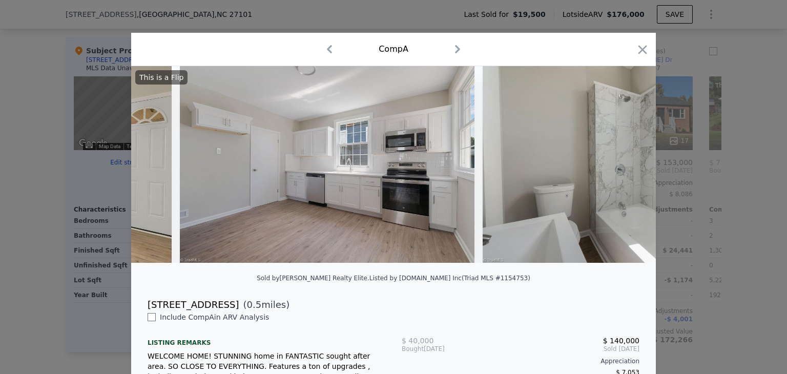
scroll to position [0, 1476]
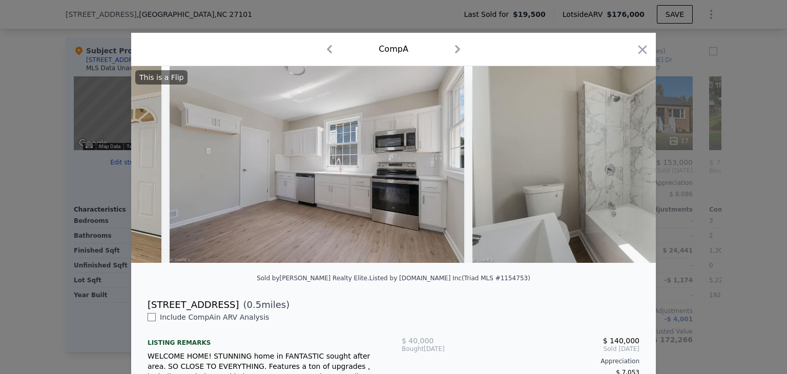
click at [623, 173] on div "This is a Flip" at bounding box center [393, 164] width 525 height 197
click at [626, 170] on icon at bounding box center [629, 164] width 6 height 10
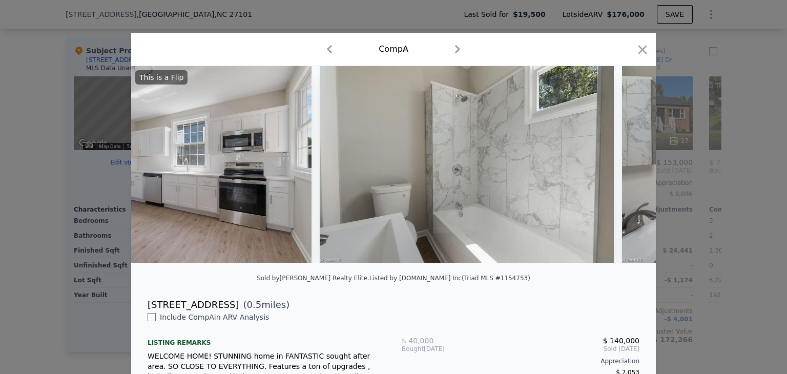
scroll to position [0, 1722]
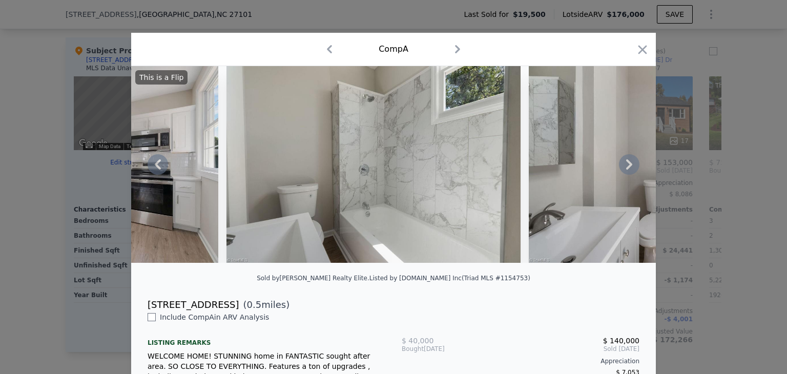
click at [623, 173] on div "This is a Flip" at bounding box center [393, 164] width 525 height 197
click at [638, 52] on icon "button" at bounding box center [642, 50] width 14 height 14
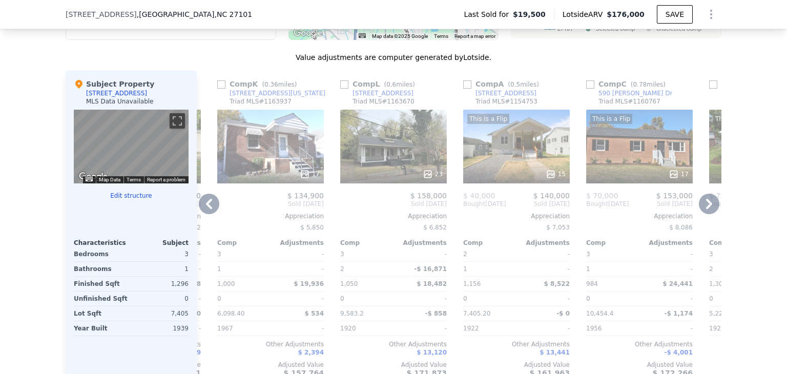
scroll to position [956, 0]
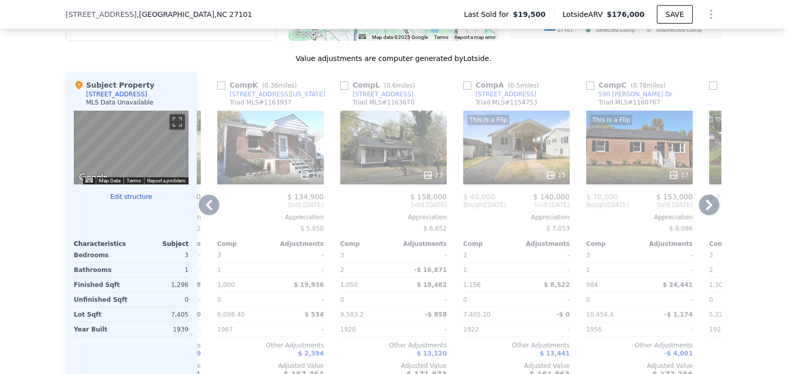
click at [418, 144] on div "23" at bounding box center [393, 148] width 107 height 74
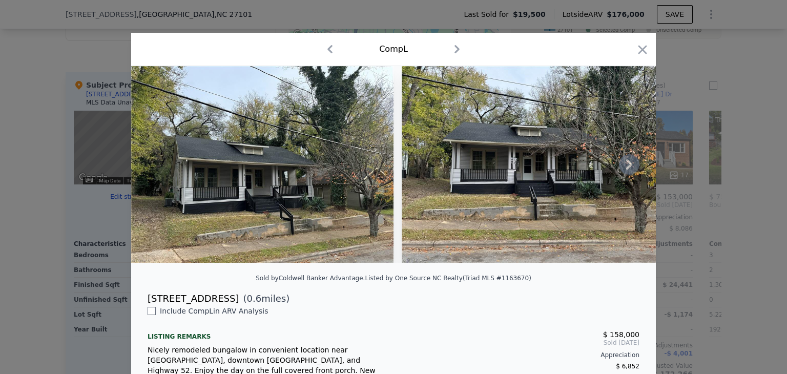
click at [626, 166] on icon at bounding box center [629, 164] width 6 height 10
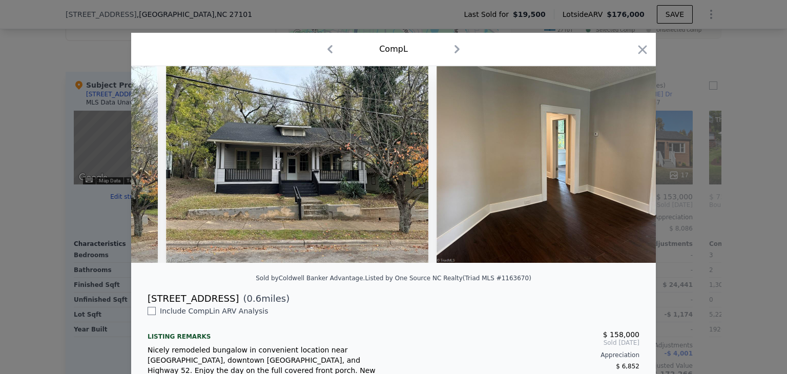
scroll to position [0, 246]
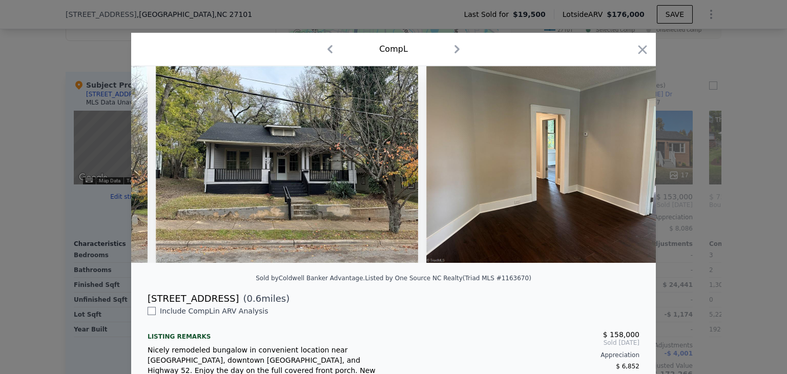
click at [625, 166] on div at bounding box center [393, 164] width 525 height 197
click at [626, 166] on icon at bounding box center [629, 164] width 6 height 10
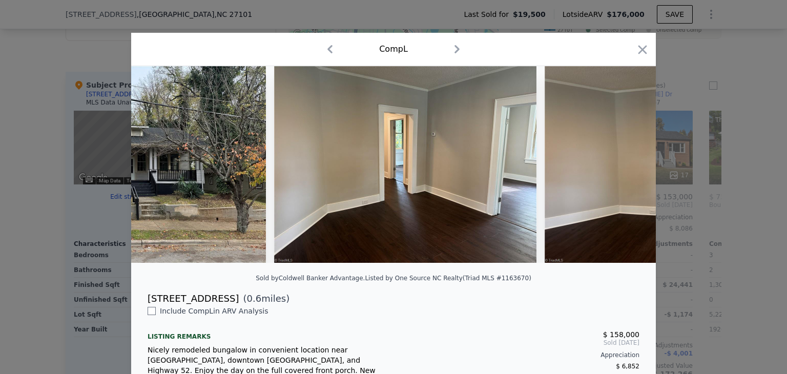
scroll to position [0, 492]
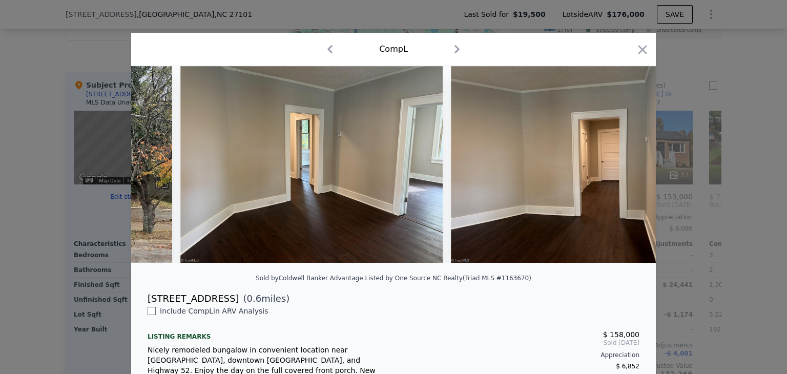
click at [625, 166] on div at bounding box center [393, 164] width 525 height 197
click at [626, 166] on icon at bounding box center [629, 164] width 6 height 10
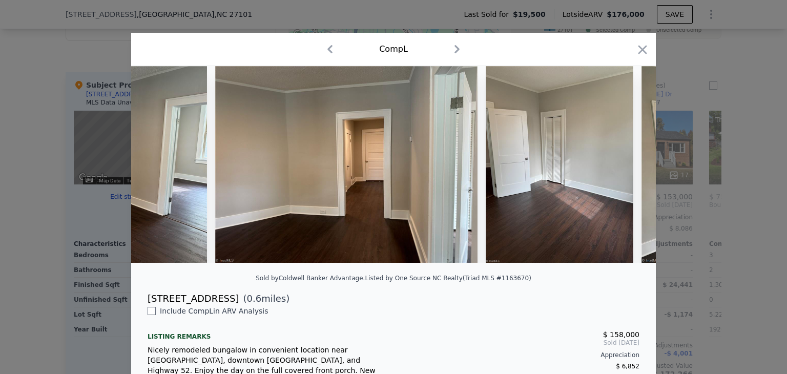
scroll to position [0, 738]
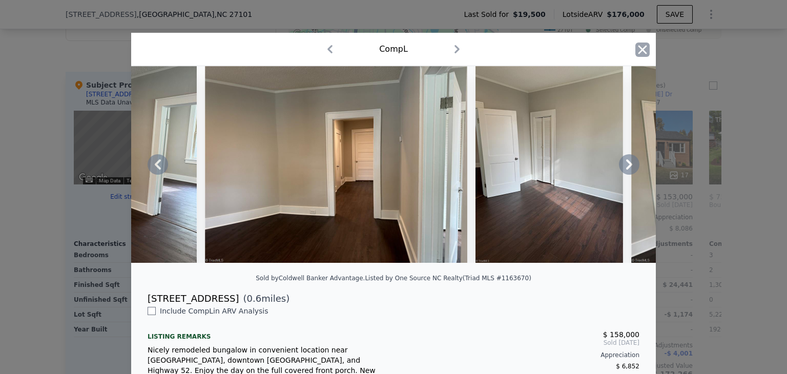
click at [638, 52] on icon "button" at bounding box center [642, 50] width 14 height 14
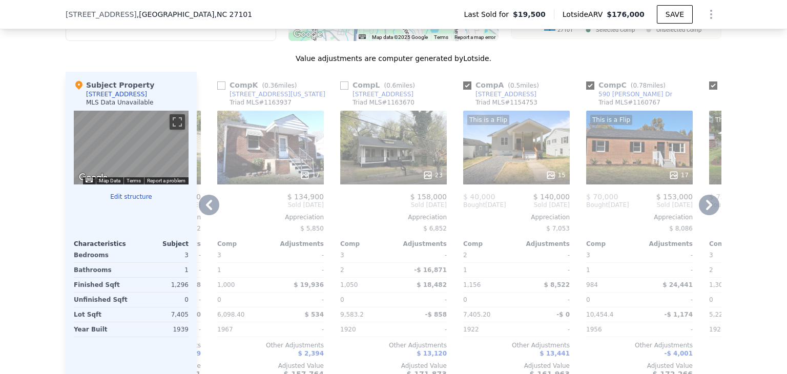
checkbox input "true"
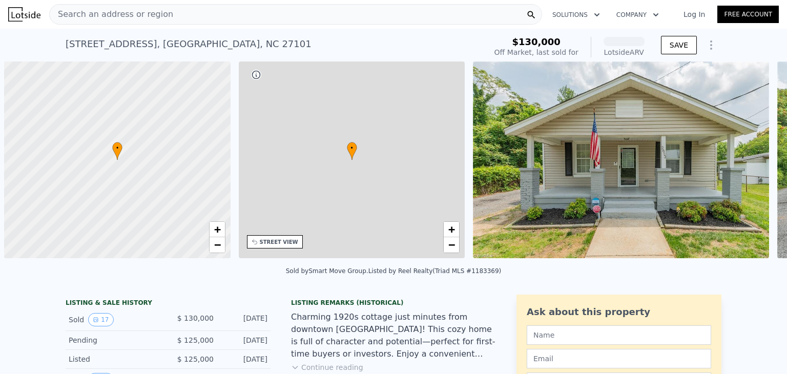
scroll to position [0, 4]
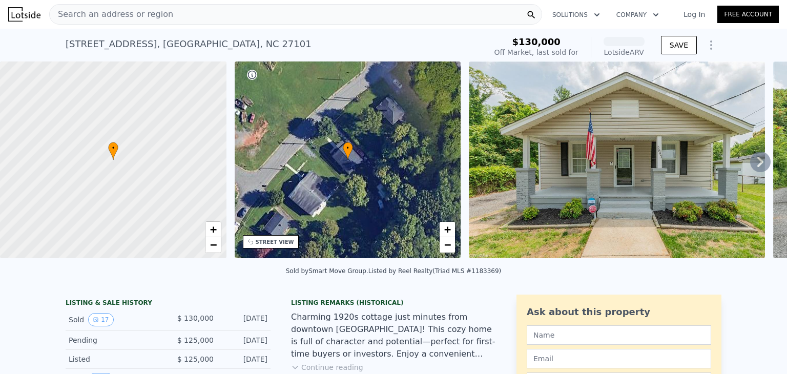
click at [356, 68] on div "• + −" at bounding box center [348, 159] width 226 height 197
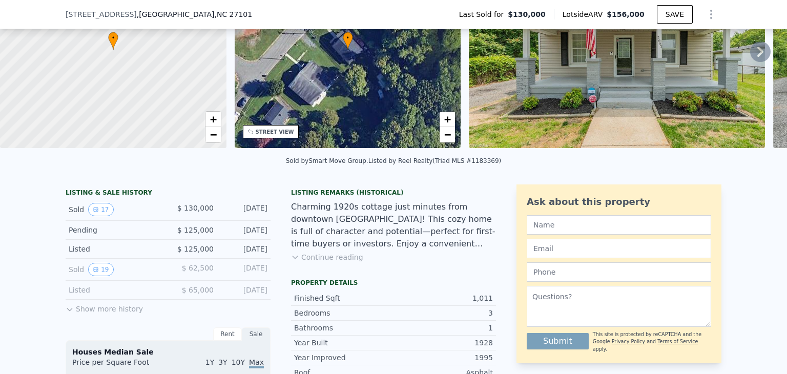
scroll to position [104, 0]
